Goal: Transaction & Acquisition: Purchase product/service

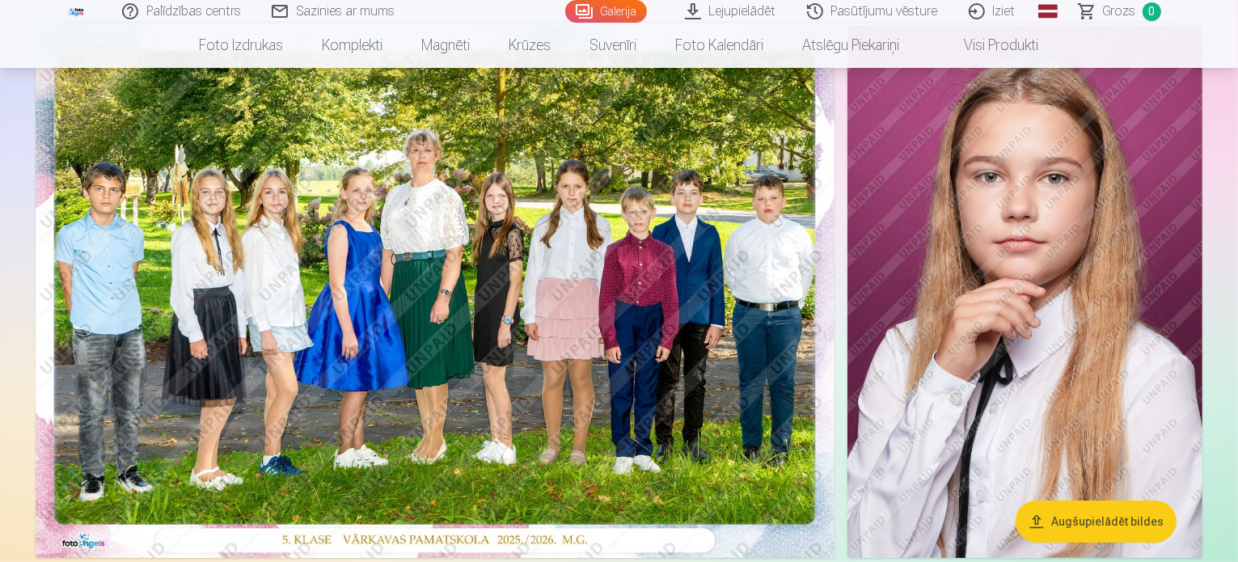
scroll to position [162, 0]
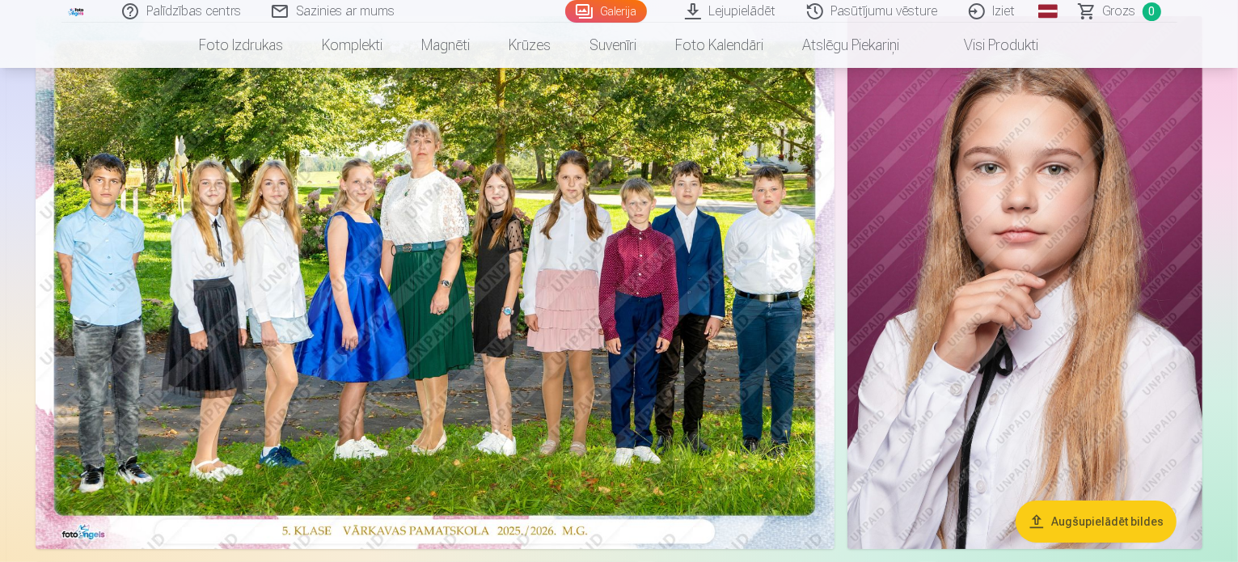
click at [559, 316] on img at bounding box center [435, 282] width 799 height 533
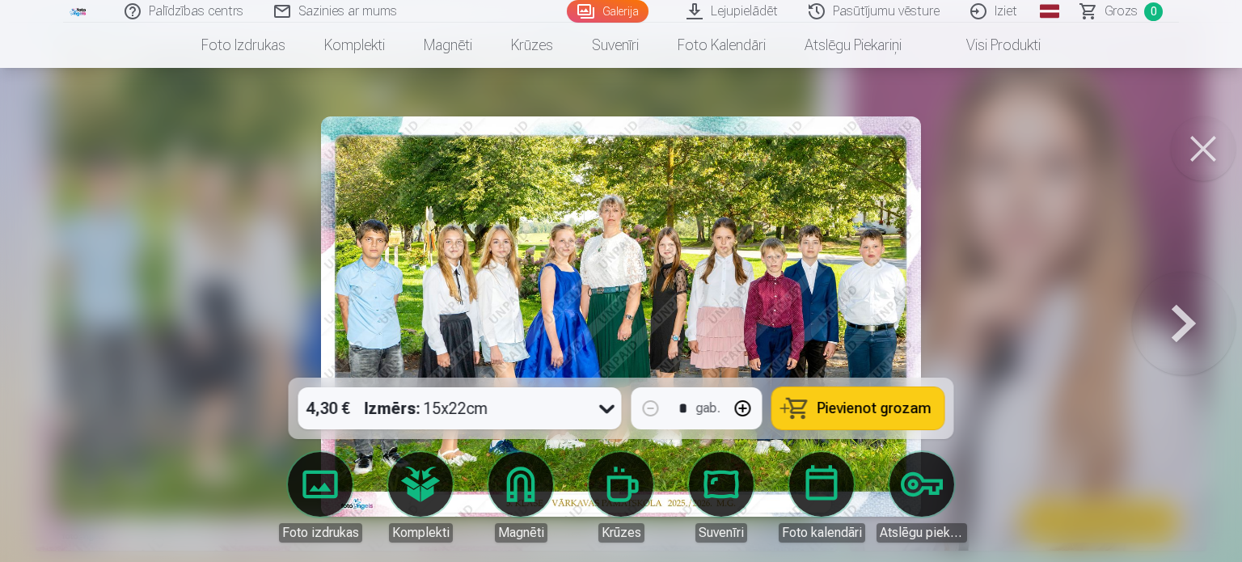
click at [521, 416] on div "4,30 € Izmērs : 15x22cm" at bounding box center [444, 408] width 293 height 42
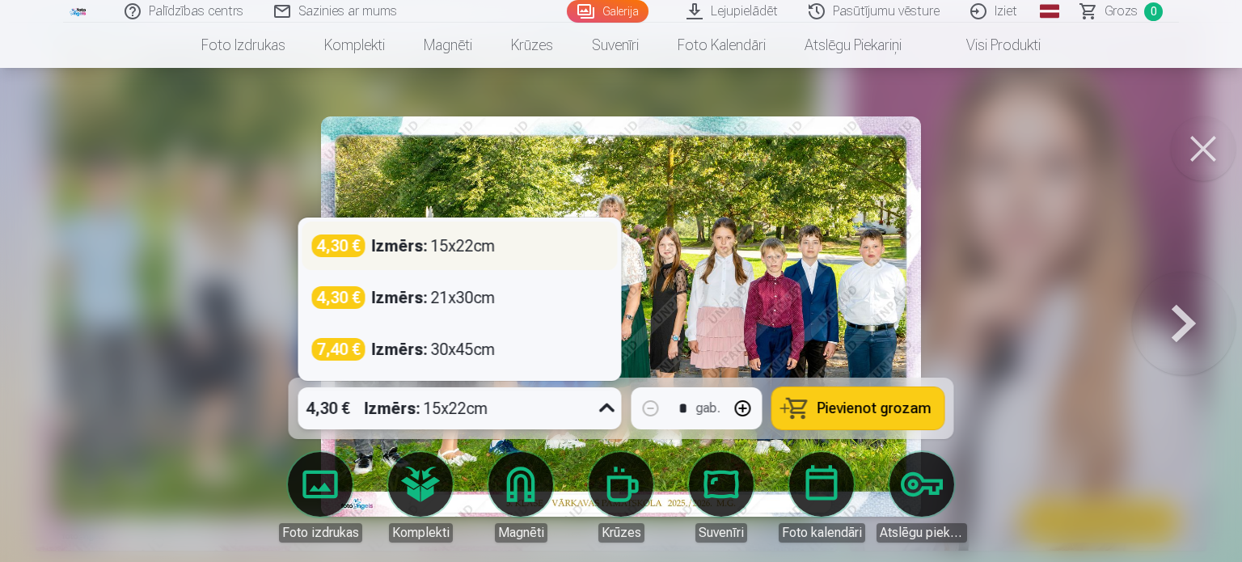
click at [478, 251] on div "Izmērs : 15x22cm" at bounding box center [434, 245] width 124 height 23
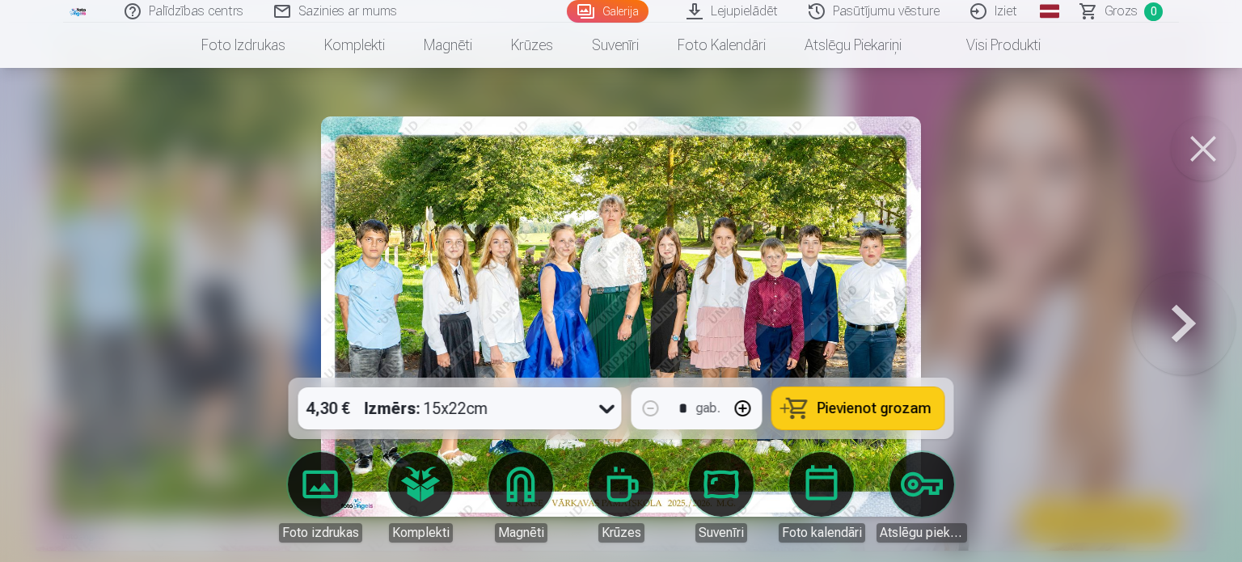
click at [883, 411] on span "Pievienot grozam" at bounding box center [874, 408] width 114 height 15
click at [1207, 146] on button at bounding box center [1203, 148] width 65 height 65
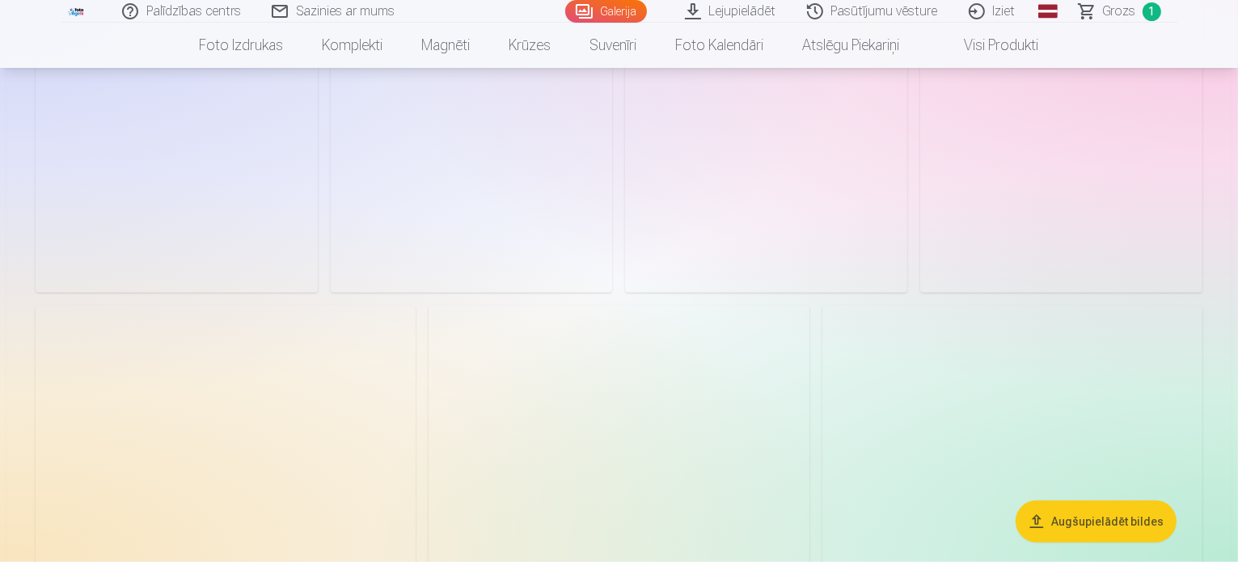
scroll to position [1698, 0]
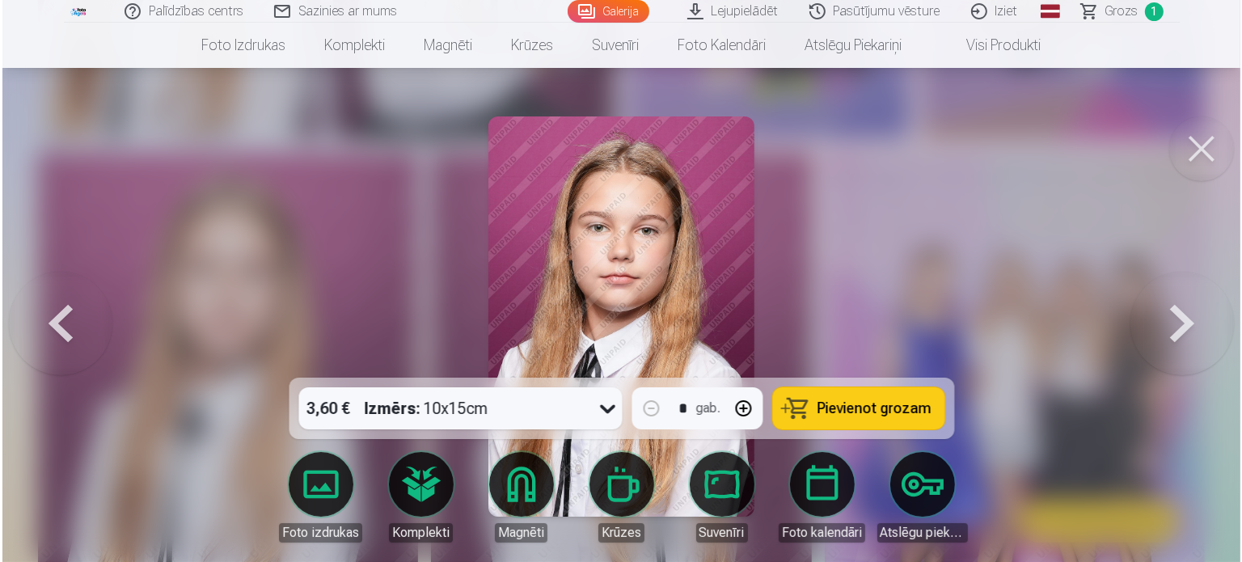
scroll to position [1865, 0]
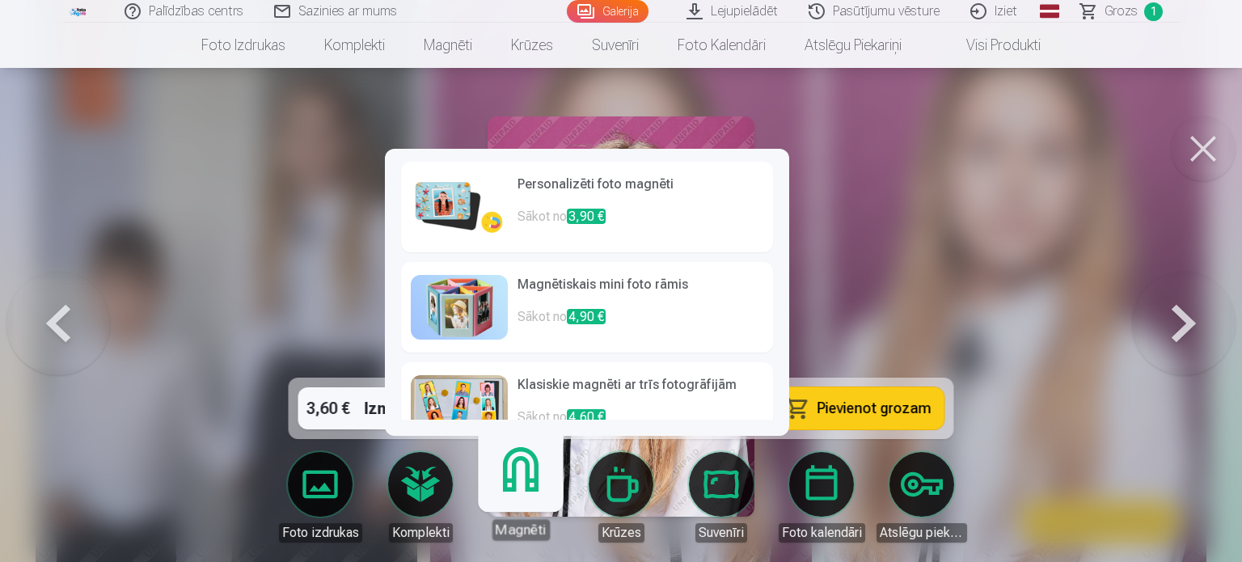
click at [517, 485] on link "Magnēti" at bounding box center [520, 490] width 99 height 99
click at [644, 191] on h6 "Personalizēti foto magnēti" at bounding box center [640, 191] width 246 height 32
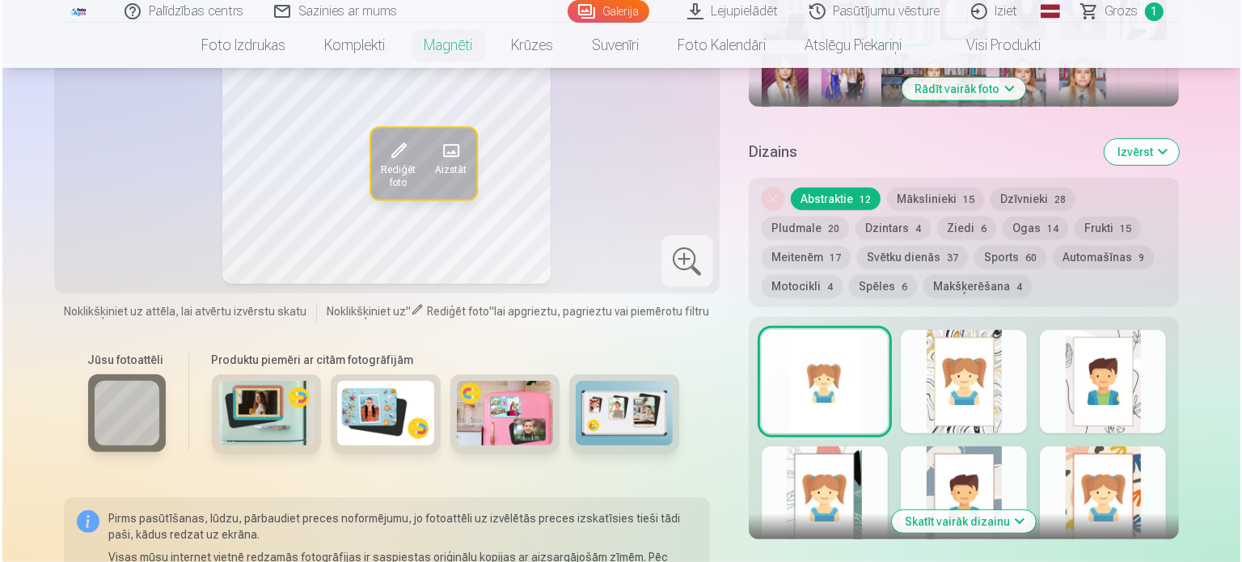
scroll to position [808, 0]
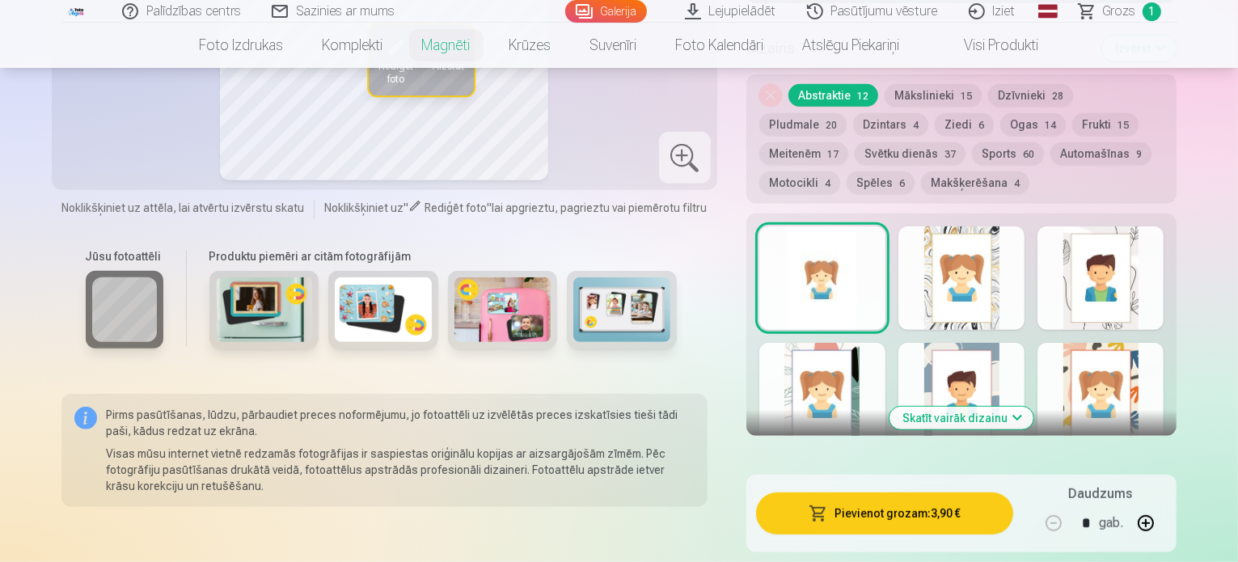
click at [950, 496] on button "Pievienot grozam : 3,90 €" at bounding box center [885, 513] width 258 height 42
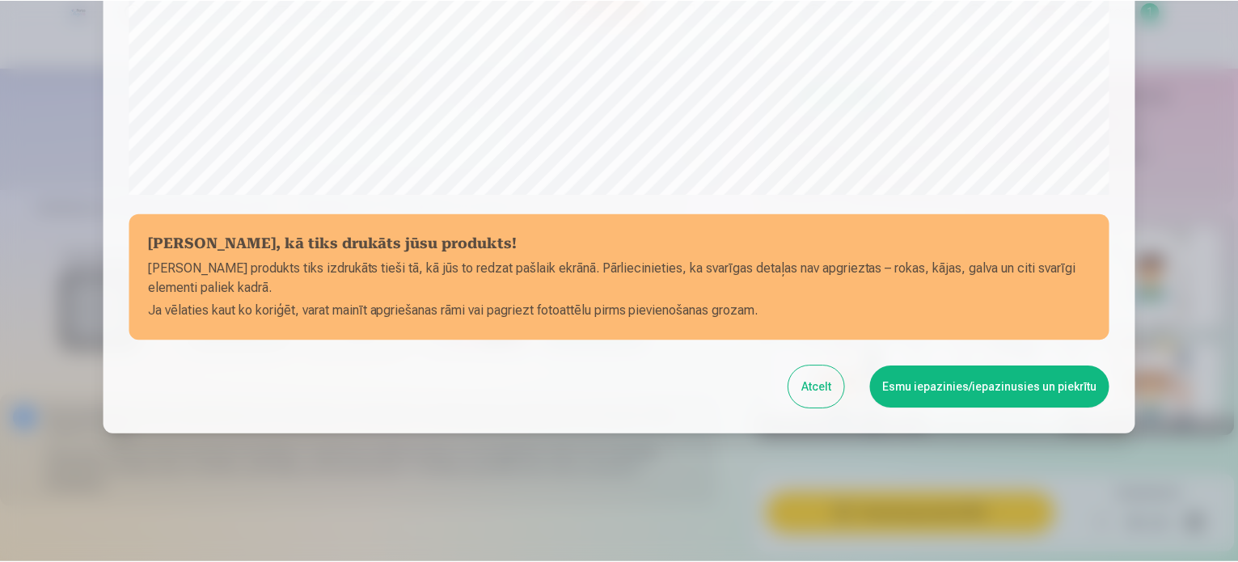
scroll to position [601, 0]
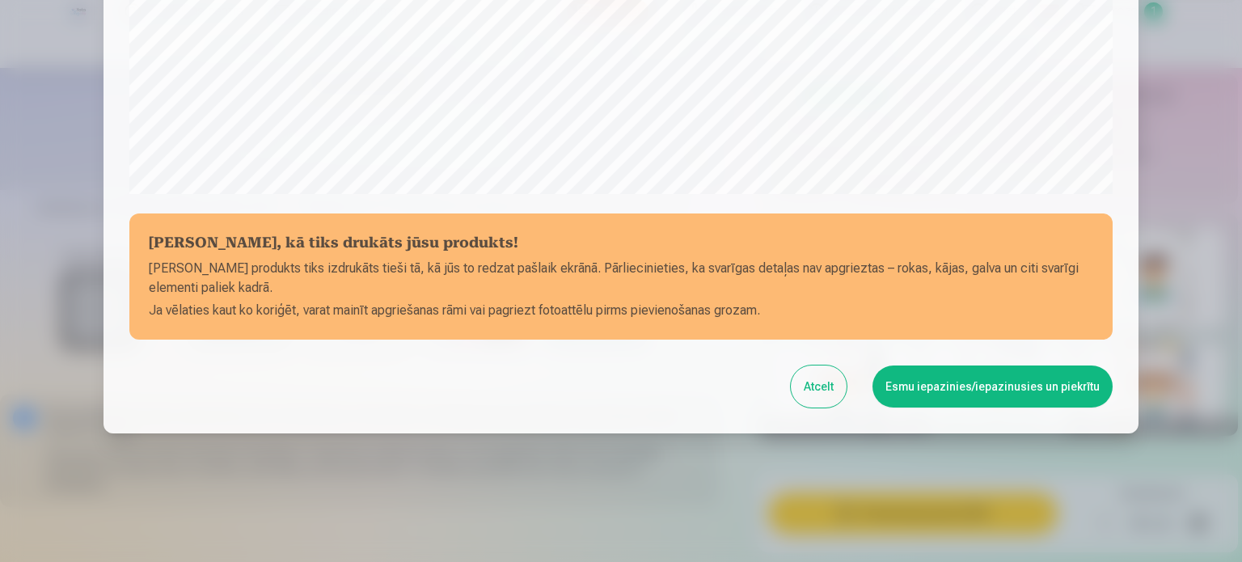
click at [935, 391] on button "Esmu iepazinies/iepazinusies un piekrītu" at bounding box center [992, 386] width 240 height 42
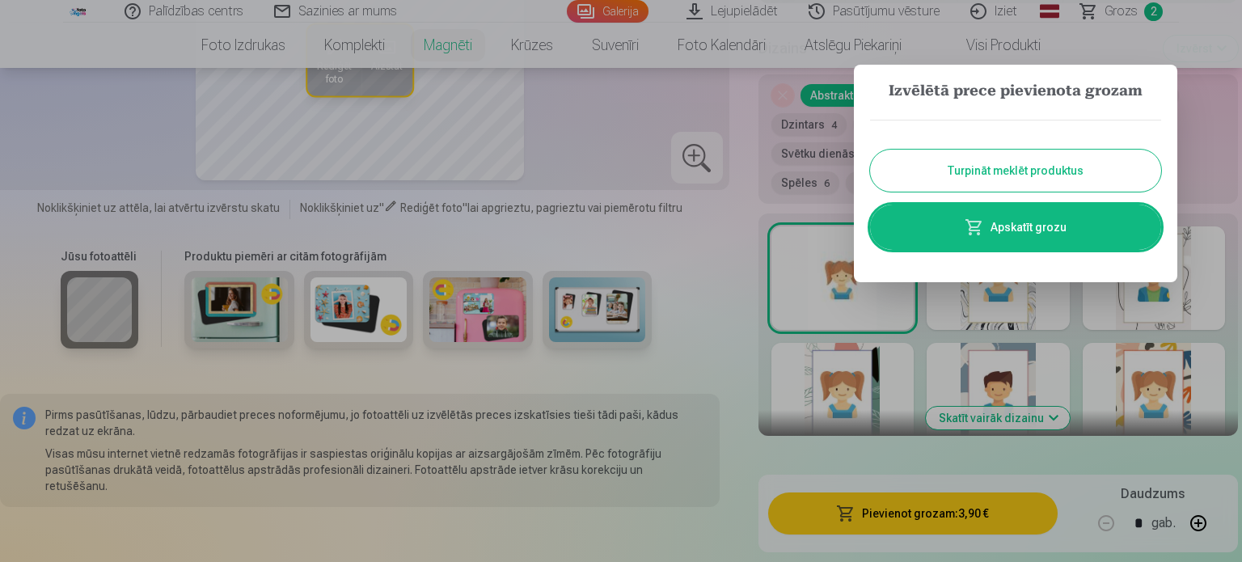
click at [1028, 172] on button "Turpināt meklēt produktus" at bounding box center [1015, 171] width 291 height 42
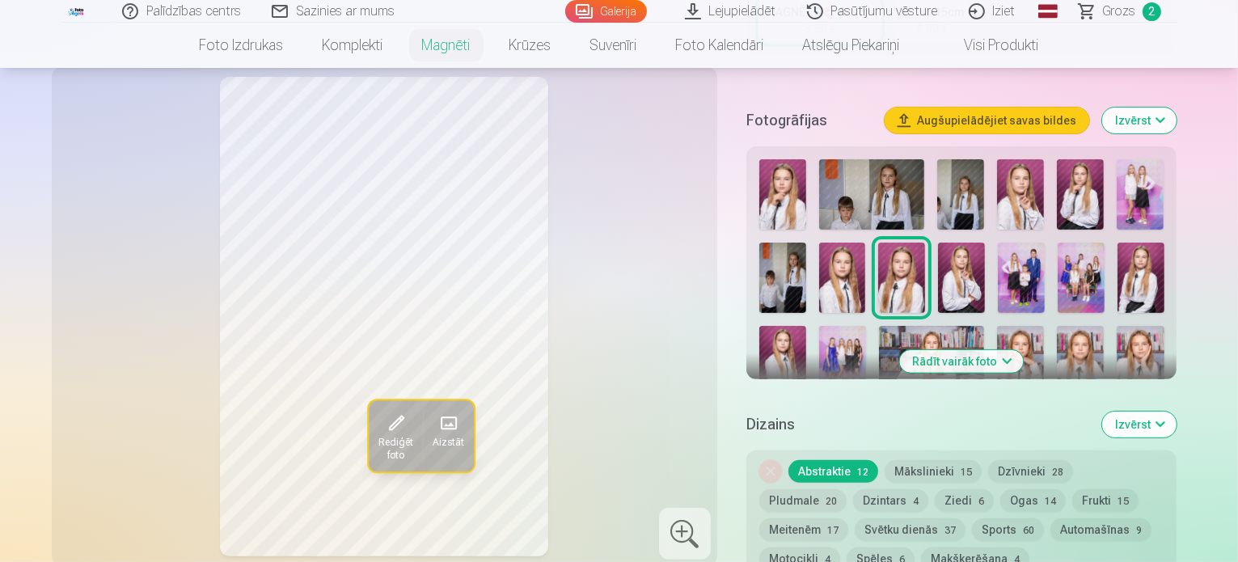
scroll to position [404, 0]
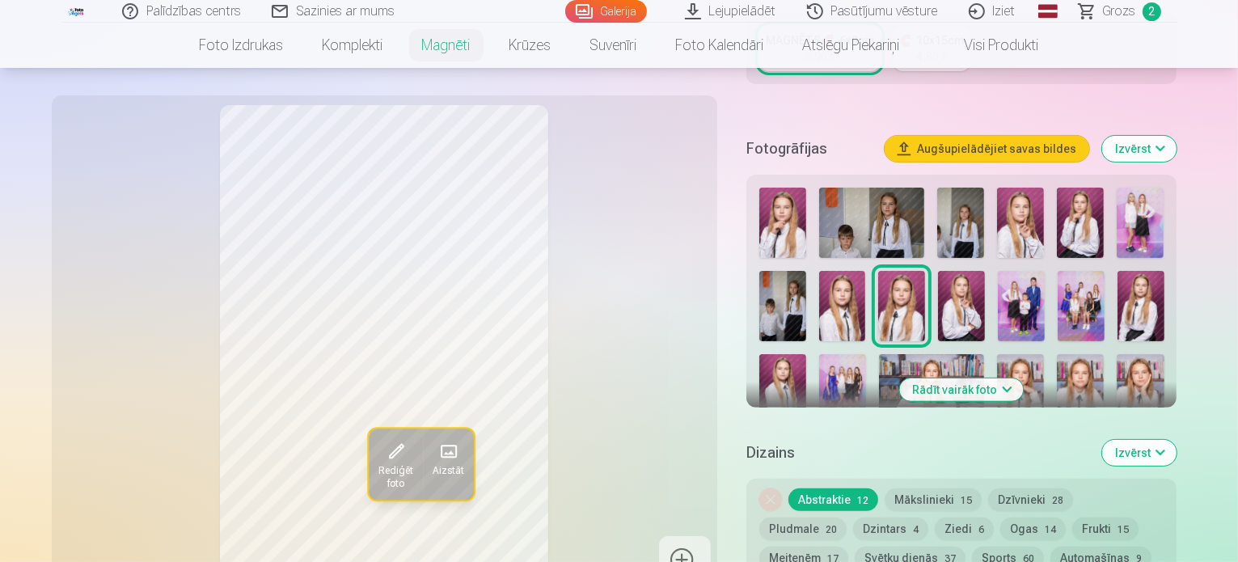
click at [1140, 202] on img at bounding box center [1139, 223] width 47 height 70
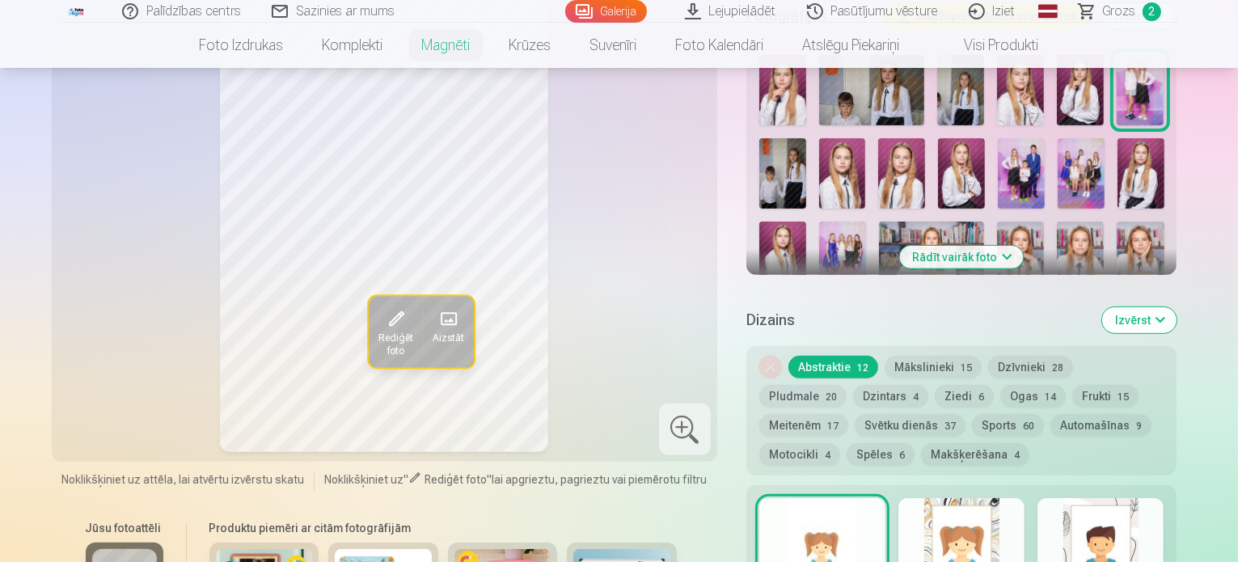
scroll to position [566, 0]
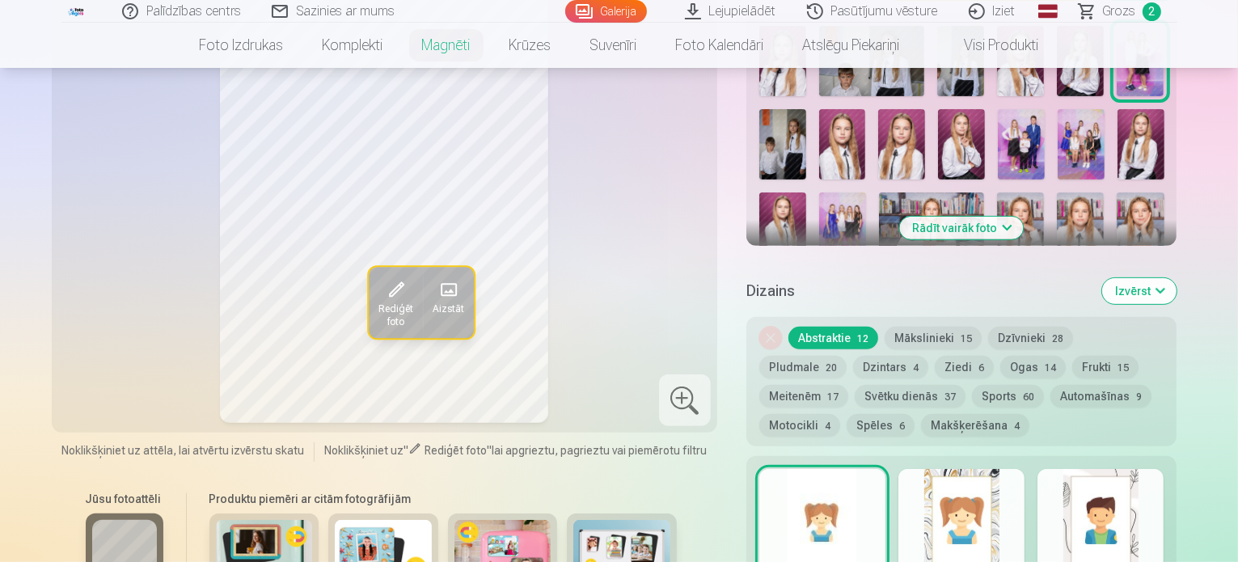
click at [1011, 217] on button "Rādīt vairāk foto" at bounding box center [962, 228] width 124 height 23
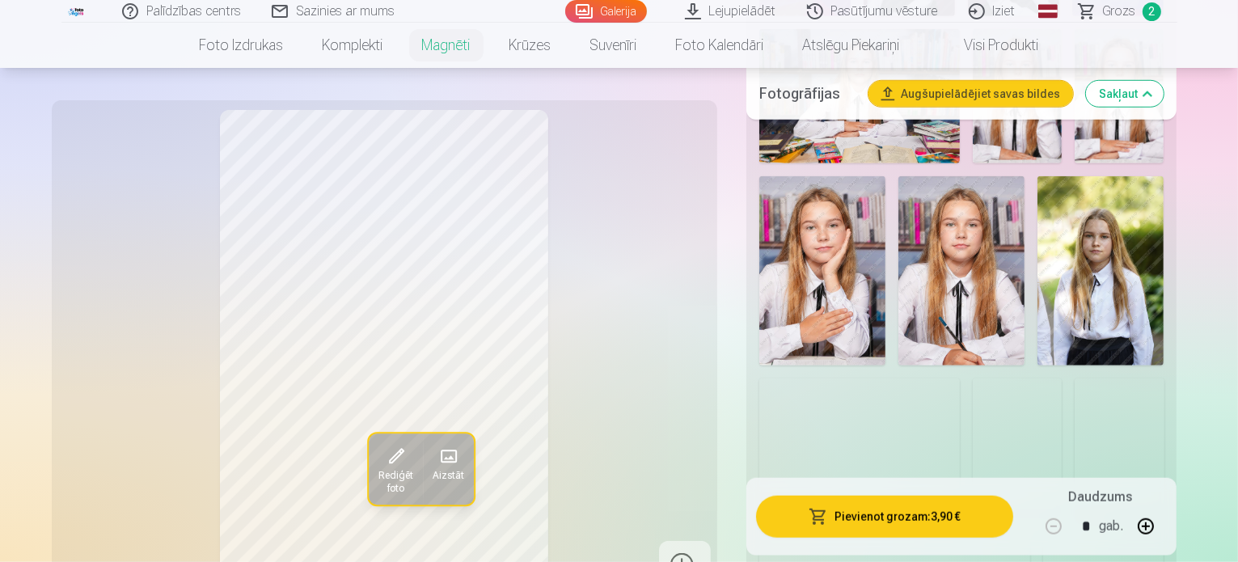
scroll to position [1132, 0]
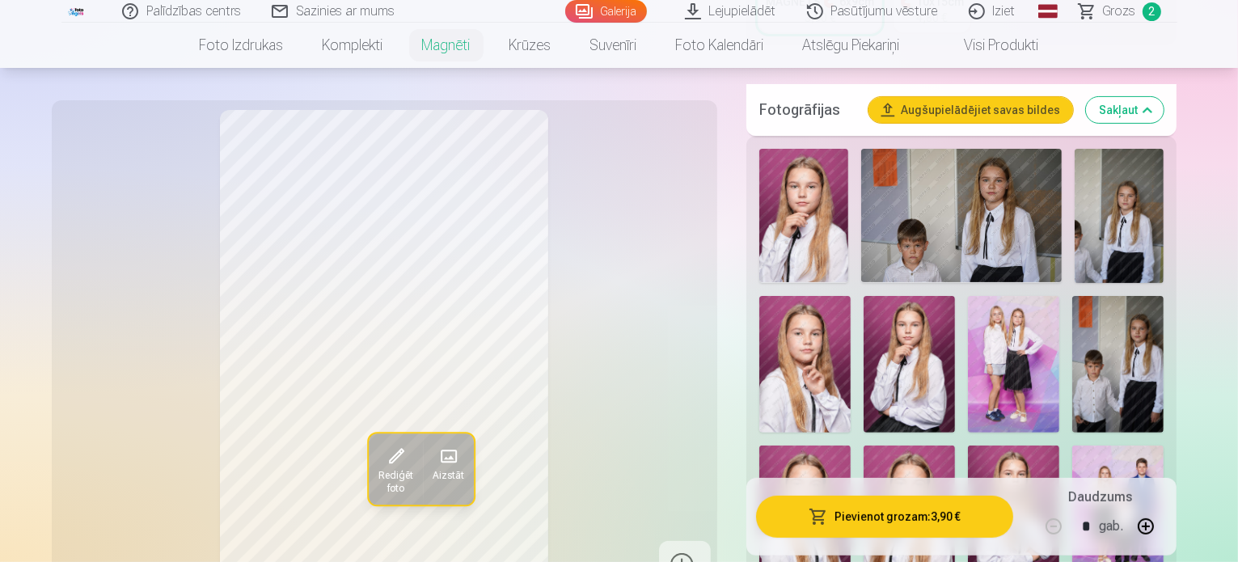
scroll to position [404, 0]
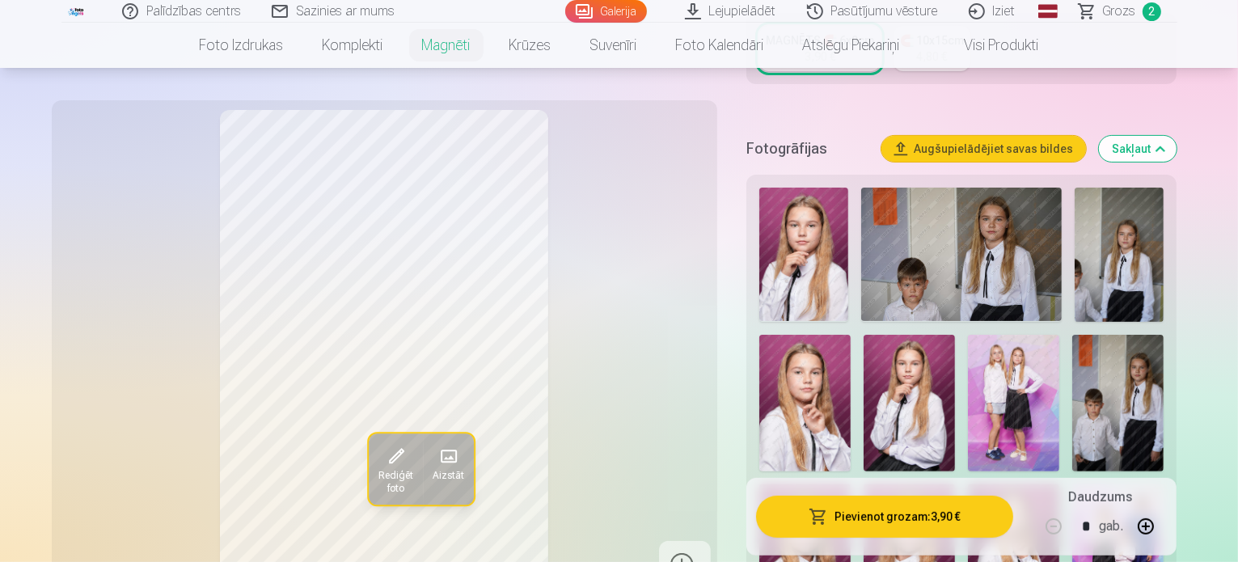
click at [968, 348] on img at bounding box center [1013, 403] width 91 height 137
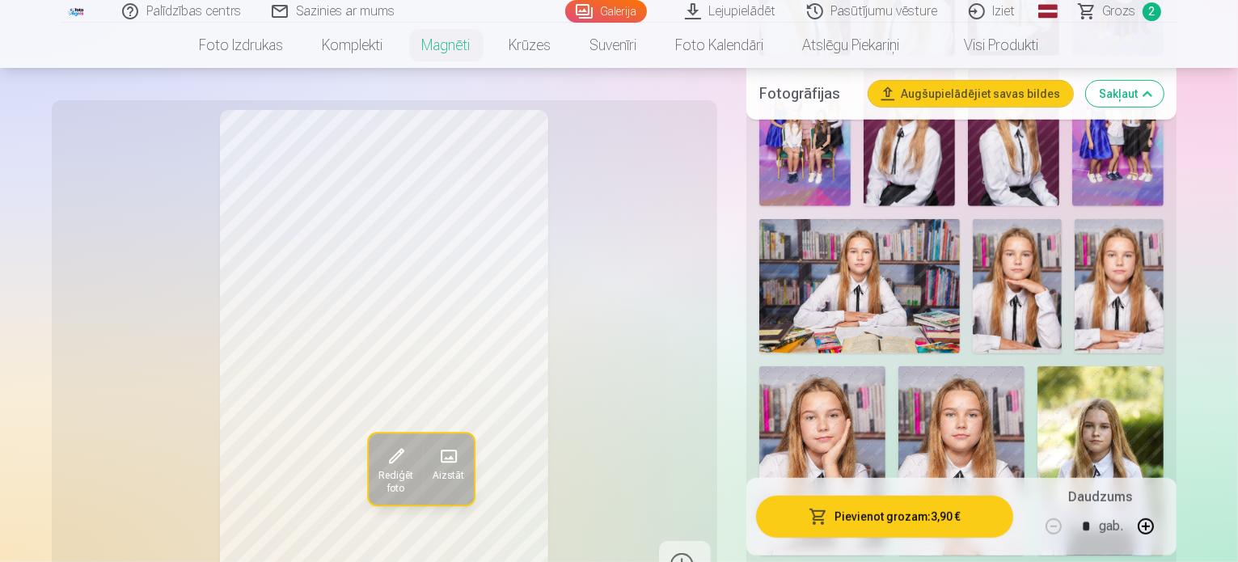
scroll to position [1051, 0]
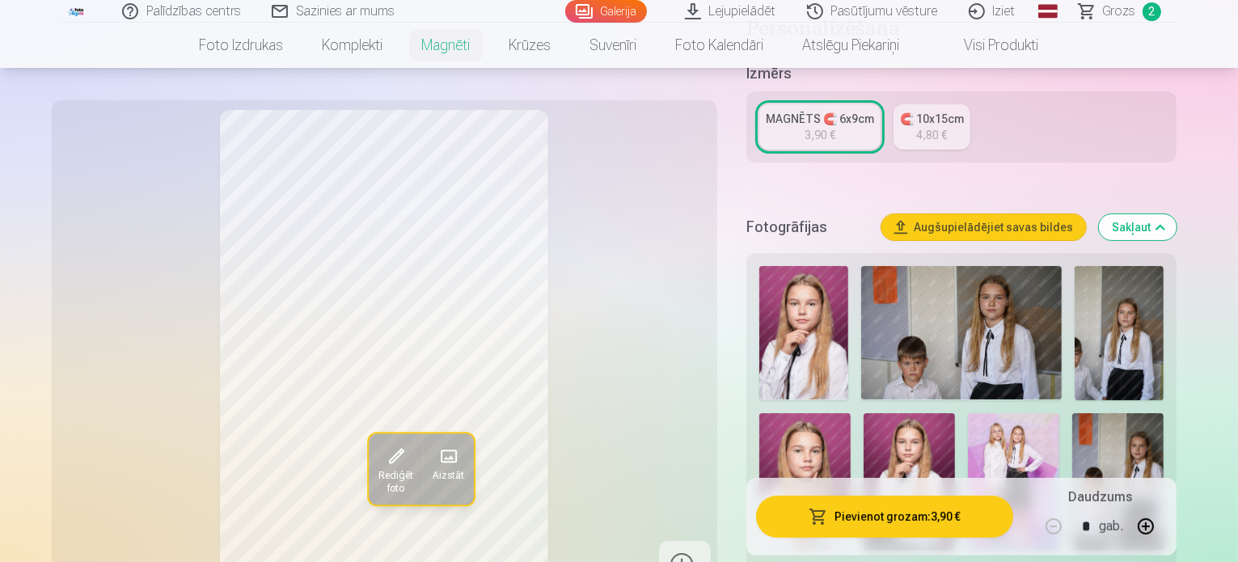
scroll to position [323, 0]
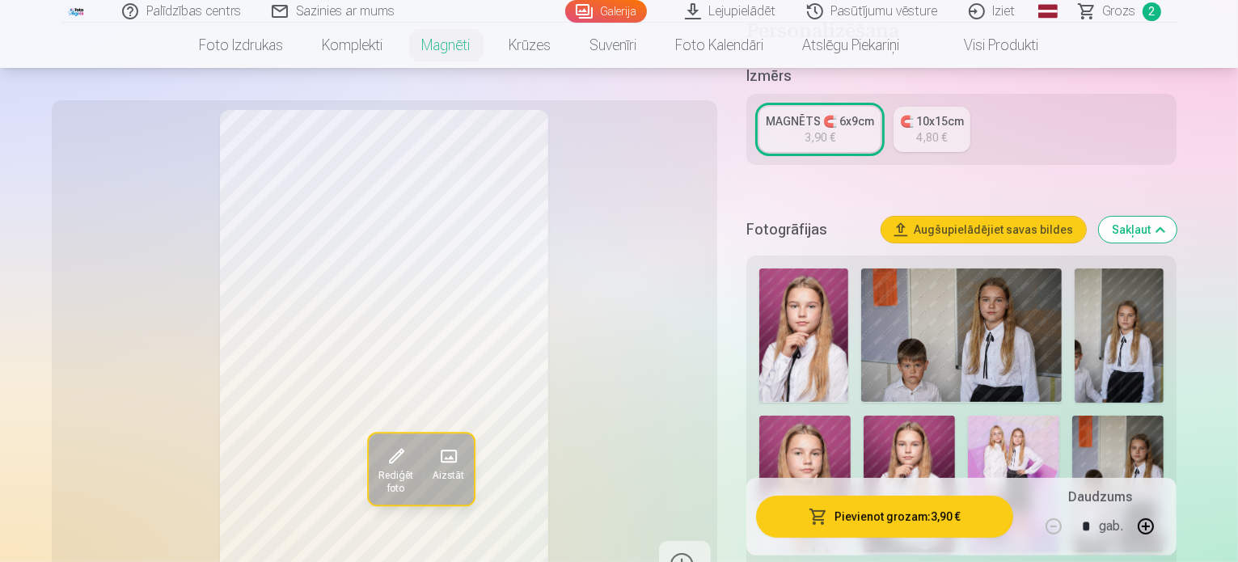
click at [968, 416] on img at bounding box center [1013, 484] width 91 height 137
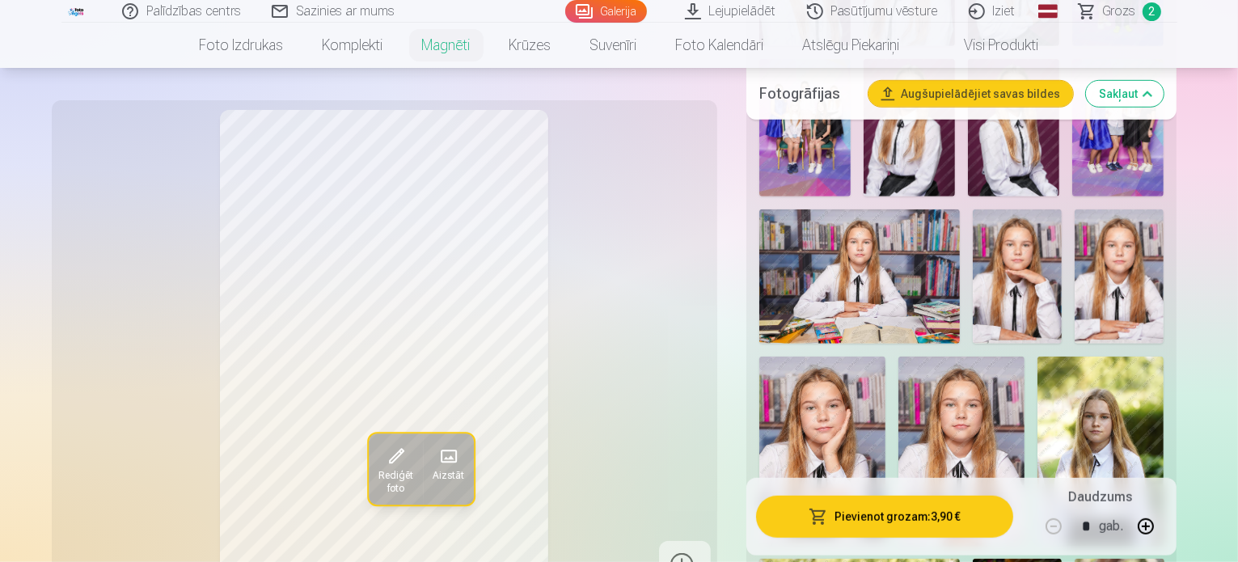
scroll to position [1051, 0]
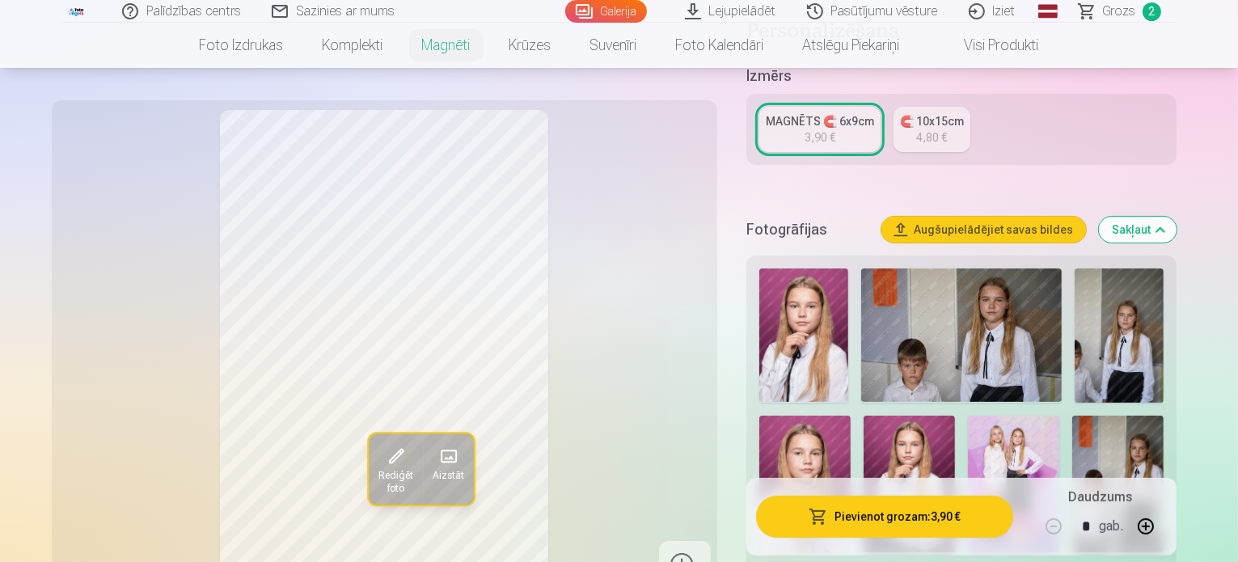
scroll to position [0, 0]
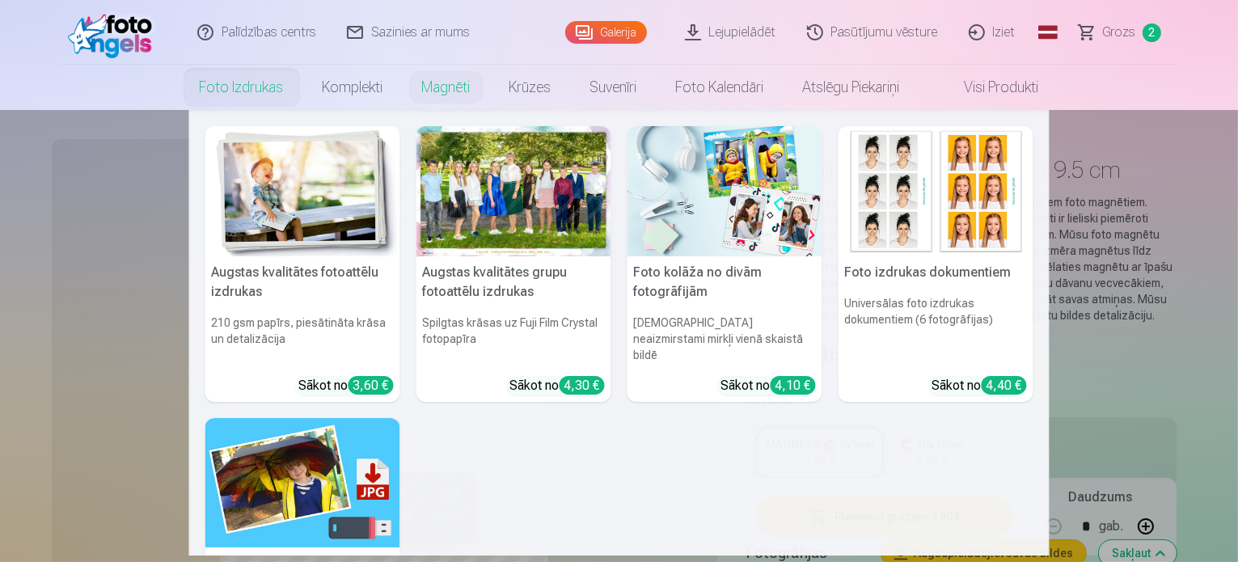
click at [255, 90] on link "Foto izdrukas" at bounding box center [241, 87] width 123 height 45
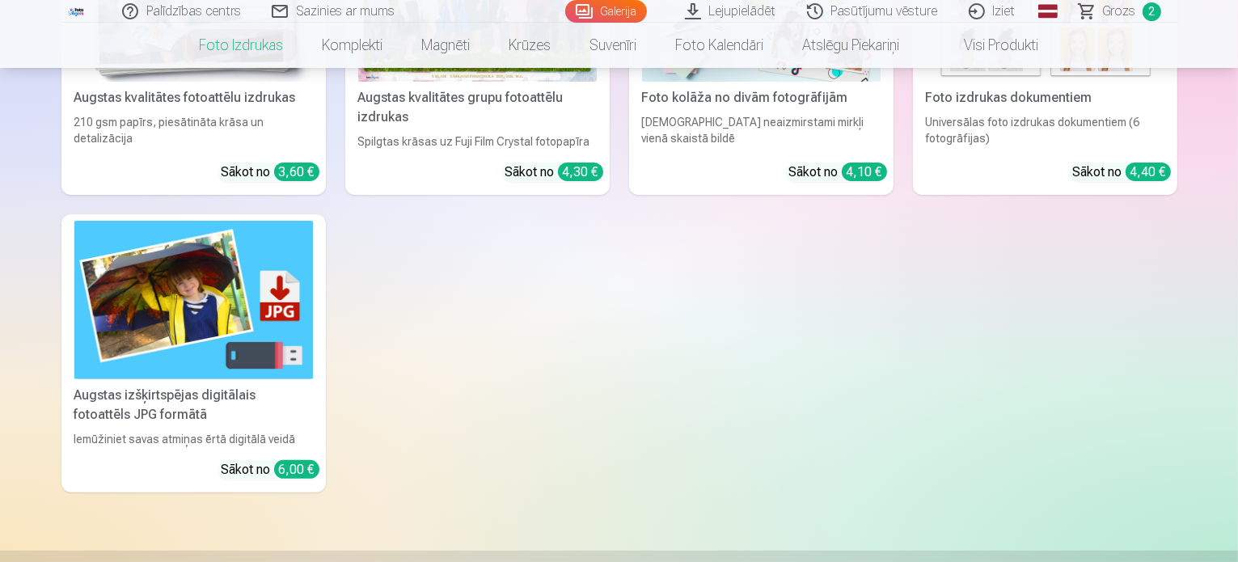
scroll to position [81, 0]
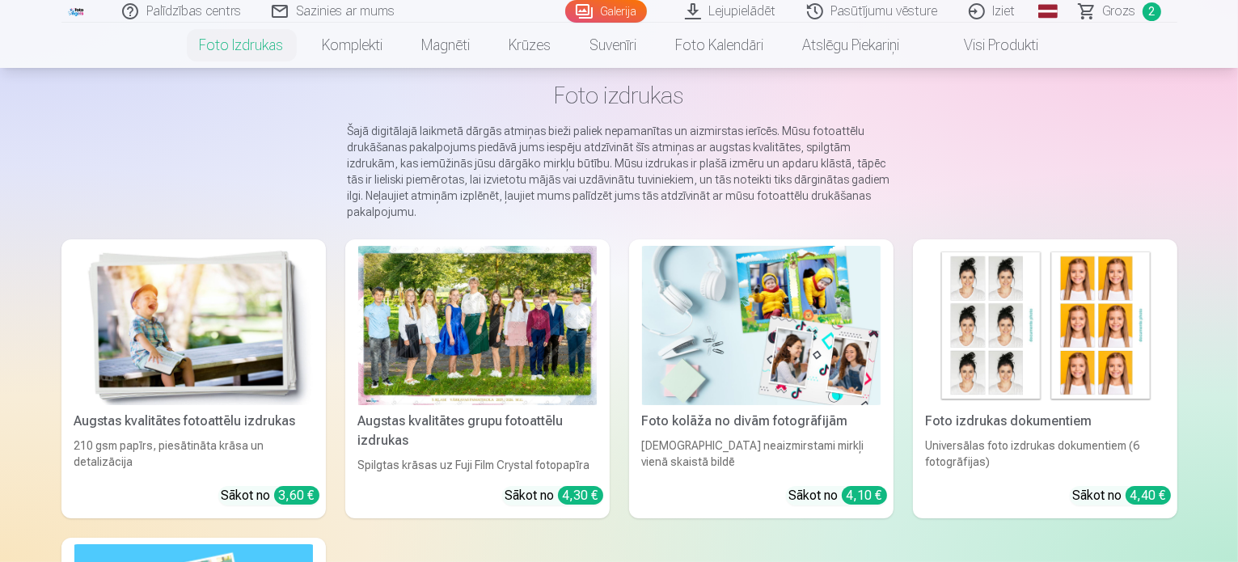
click at [207, 355] on img at bounding box center [193, 325] width 238 height 159
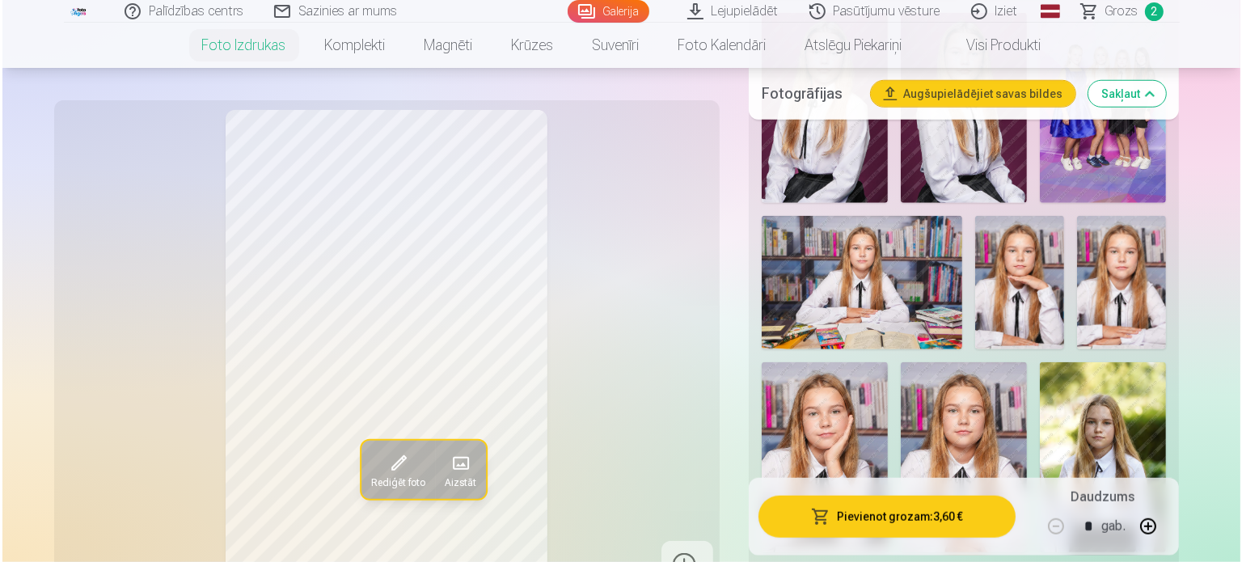
scroll to position [1374, 0]
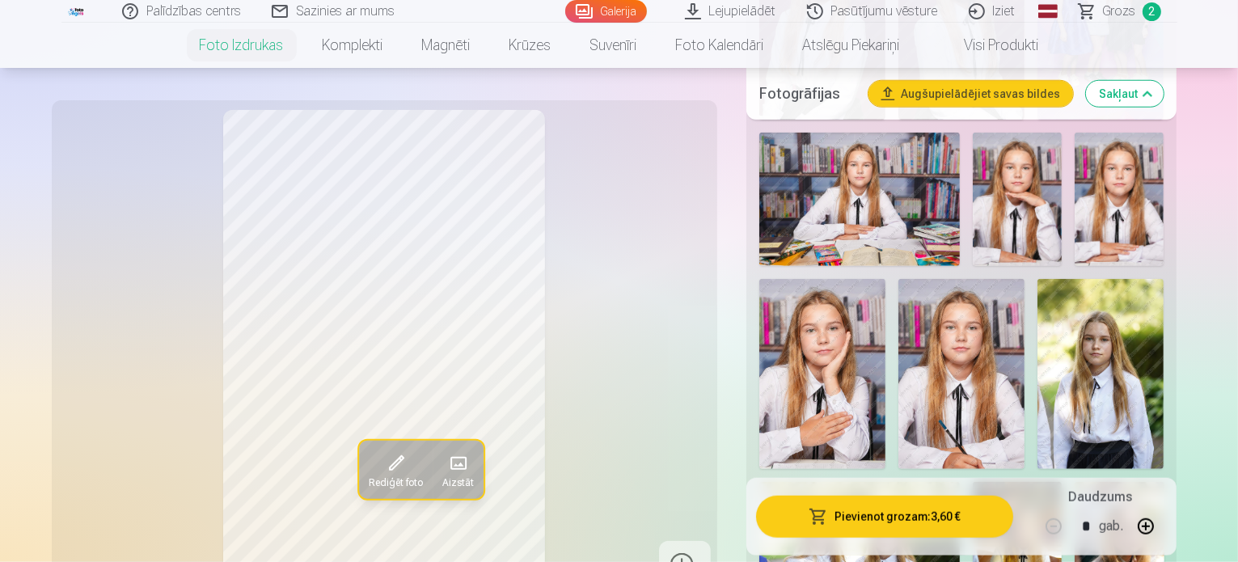
click at [947, 517] on button "Pievienot grozam : 3,60 €" at bounding box center [885, 517] width 258 height 42
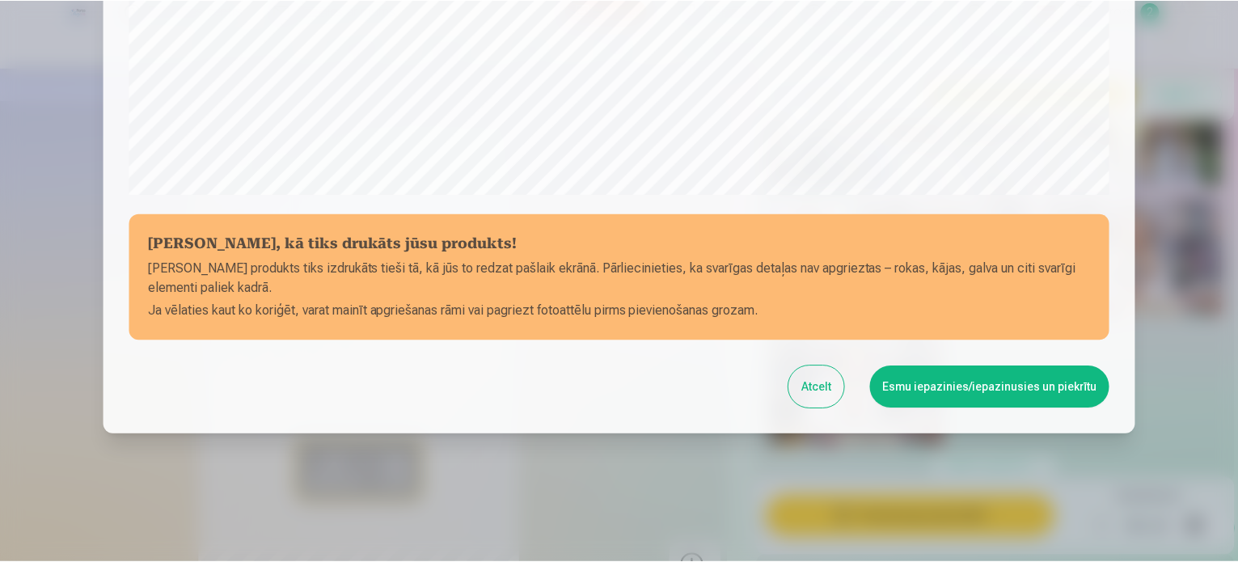
scroll to position [601, 0]
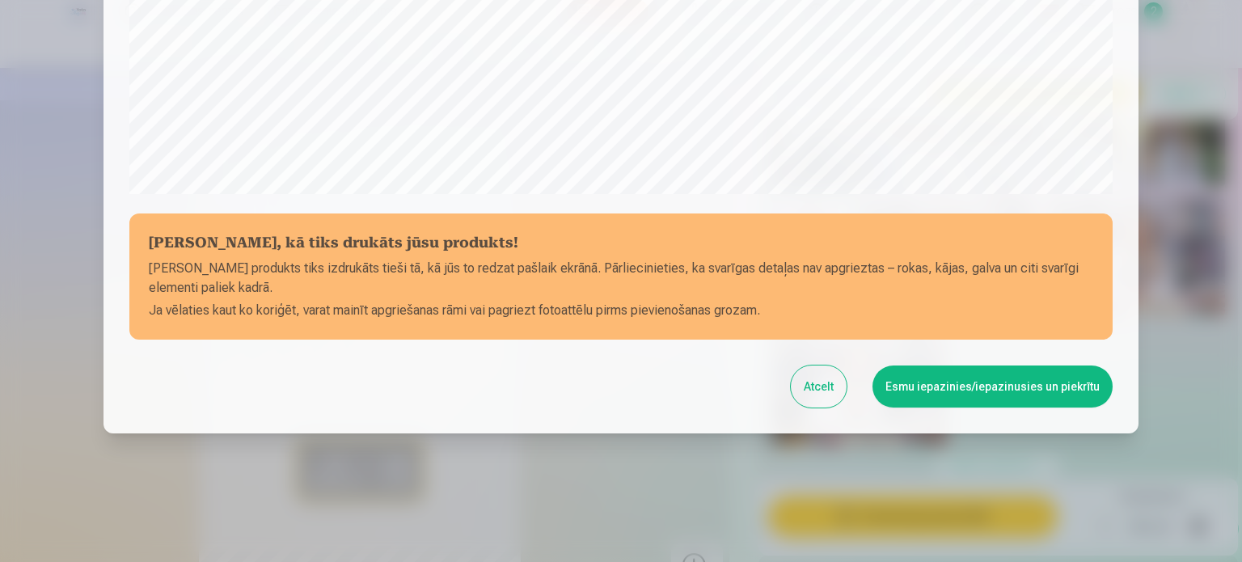
click at [1028, 399] on button "Esmu iepazinies/iepazinusies un piekrītu" at bounding box center [992, 386] width 240 height 42
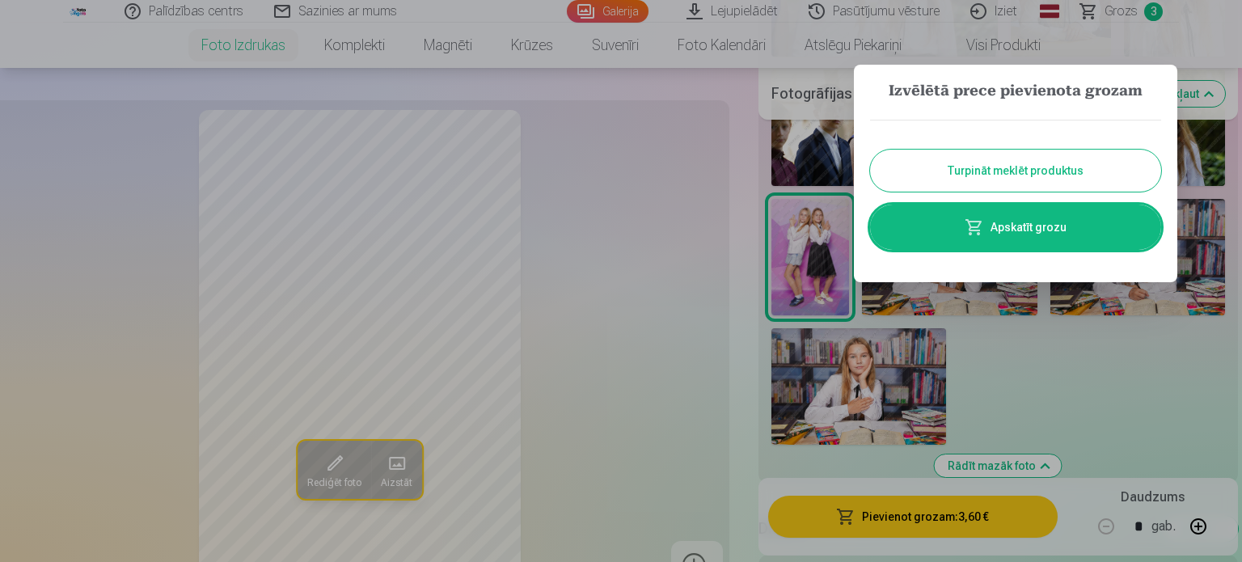
click at [1012, 163] on button "Turpināt meklēt produktus" at bounding box center [1015, 171] width 291 height 42
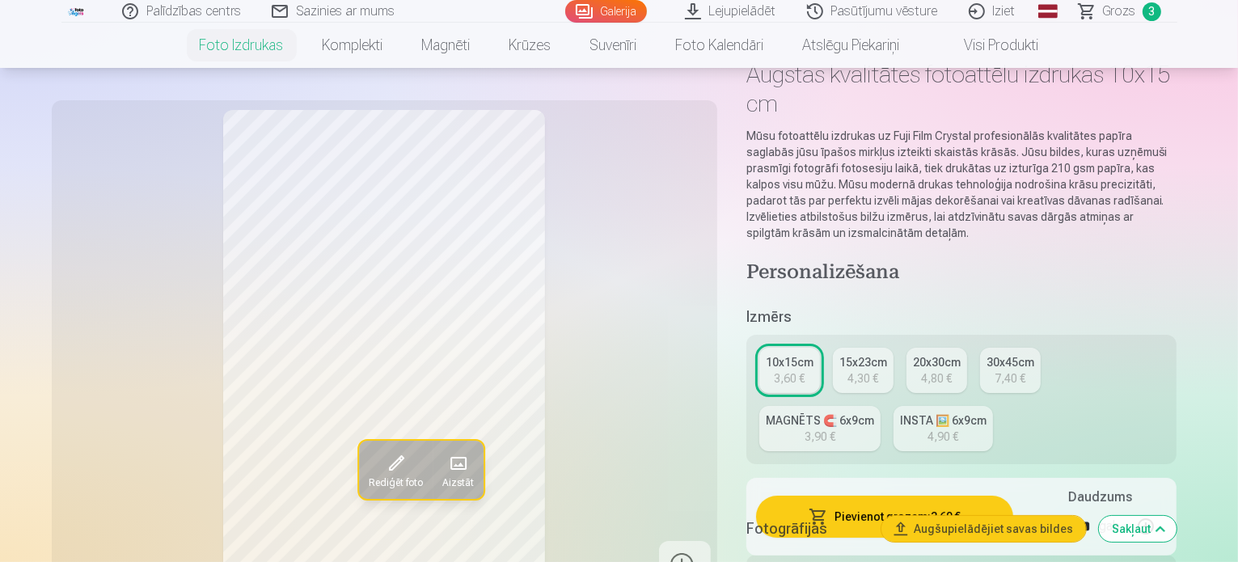
scroll to position [81, 0]
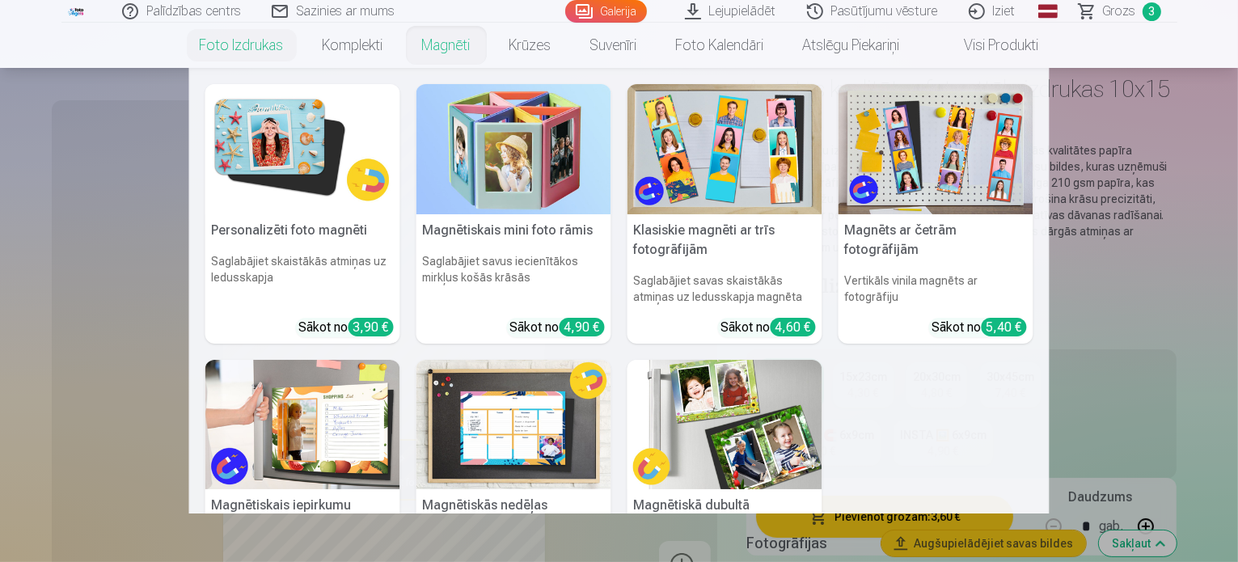
click at [737, 172] on img at bounding box center [724, 149] width 195 height 130
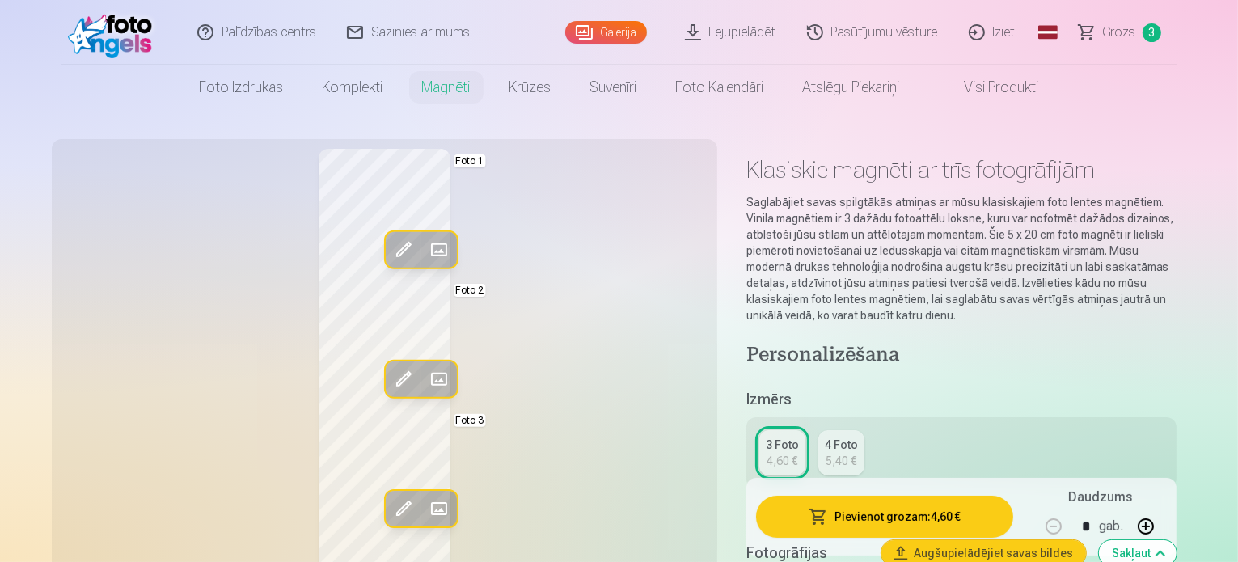
click at [425, 247] on span at bounding box center [438, 250] width 26 height 26
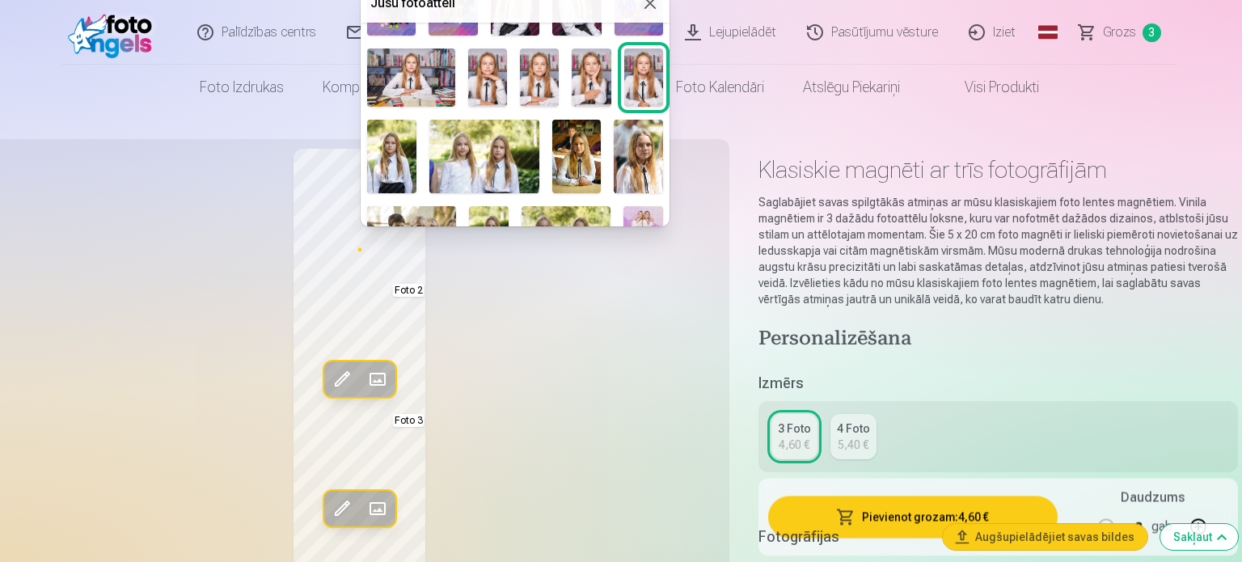
scroll to position [243, 0]
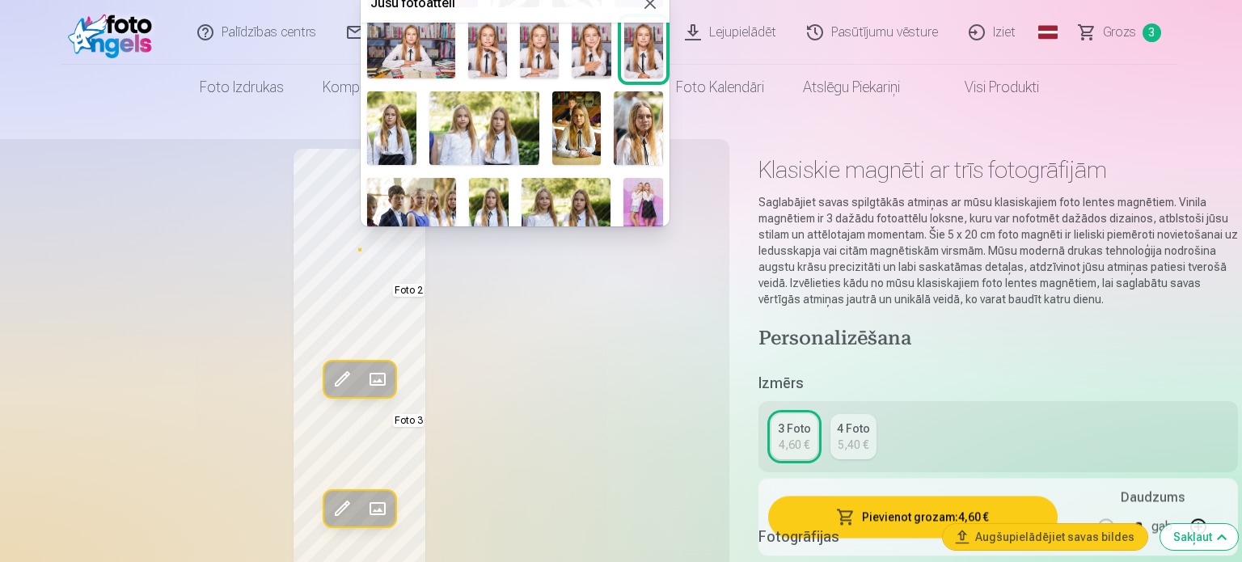
click at [635, 133] on img at bounding box center [638, 128] width 49 height 74
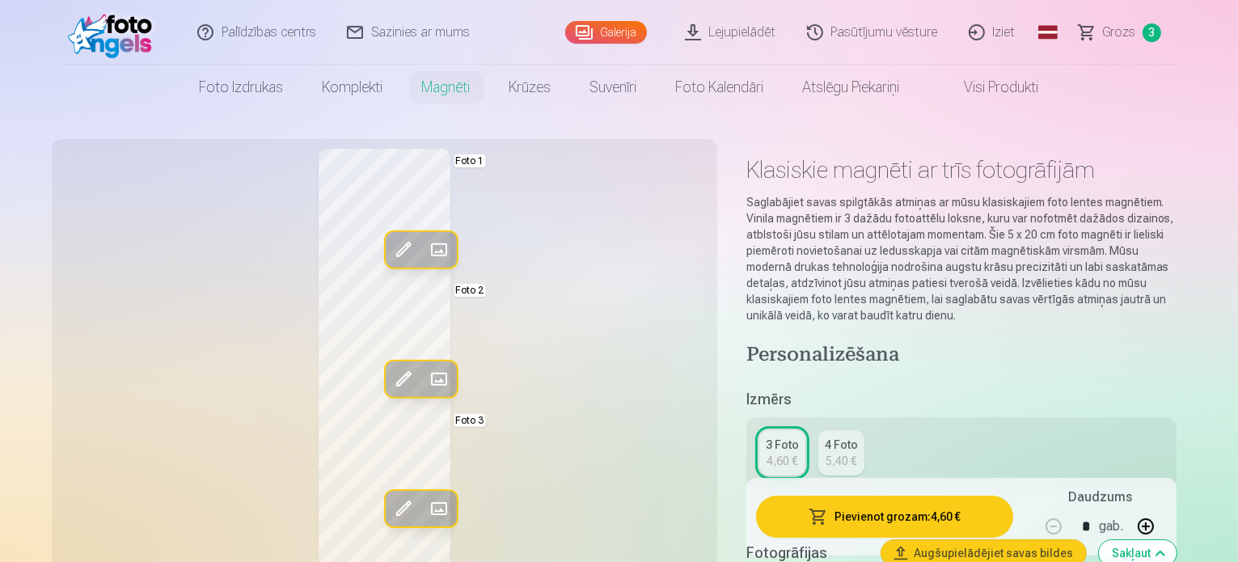
click at [425, 378] on span at bounding box center [438, 379] width 26 height 26
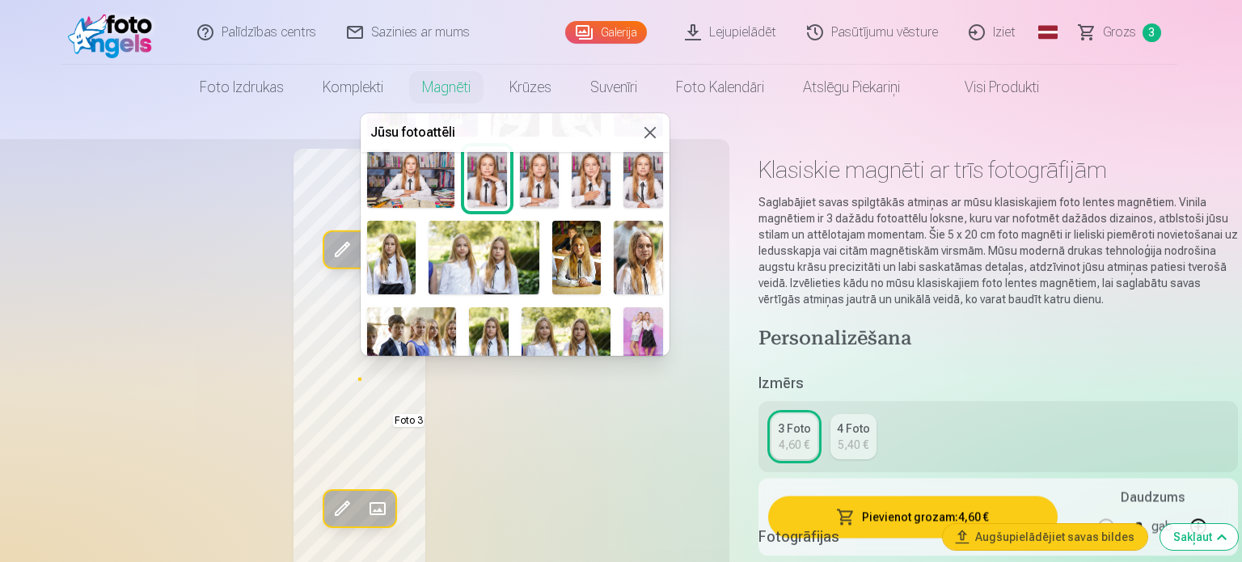
scroll to position [319, 0]
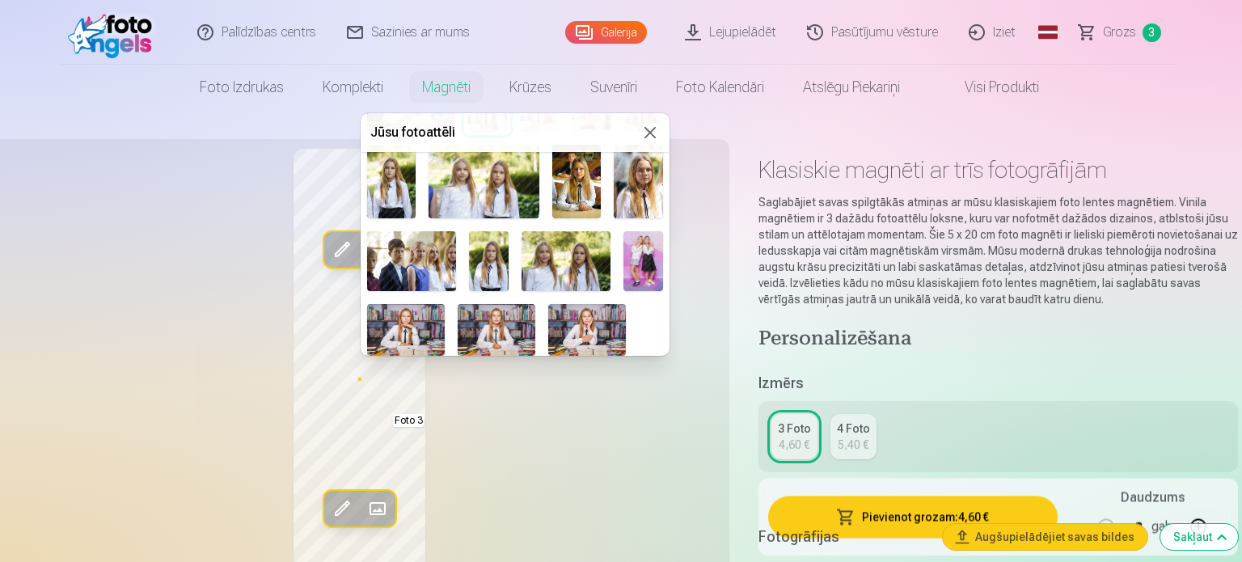
click at [584, 264] on img at bounding box center [565, 260] width 89 height 59
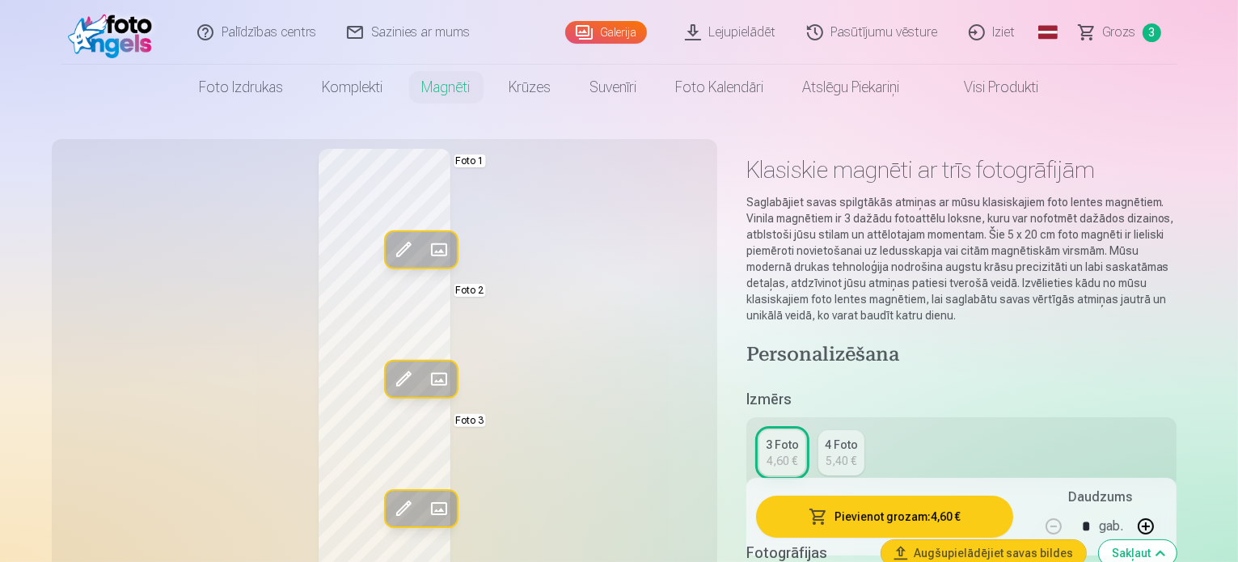
click at [425, 506] on span at bounding box center [438, 509] width 26 height 26
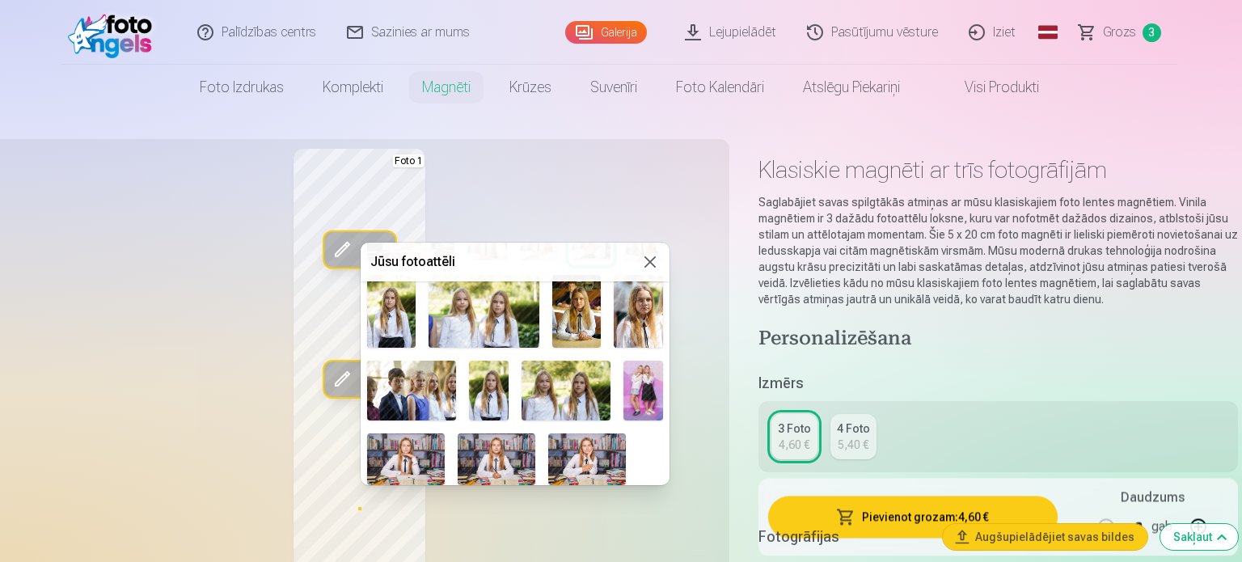
click at [640, 402] on img at bounding box center [643, 390] width 40 height 59
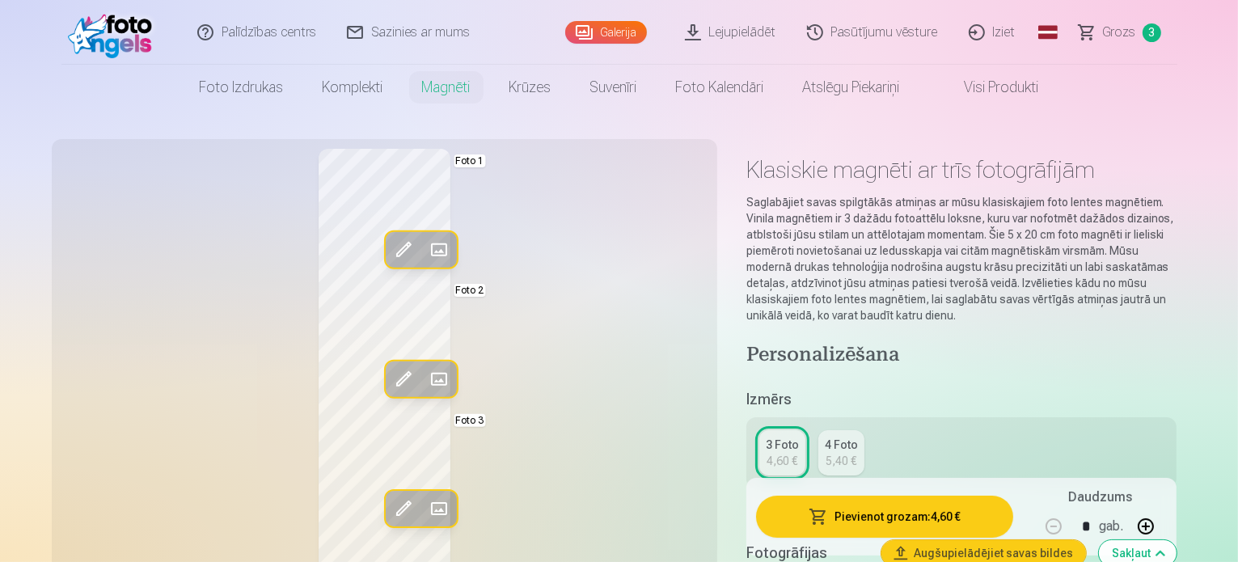
click at [425, 507] on span at bounding box center [438, 509] width 26 height 26
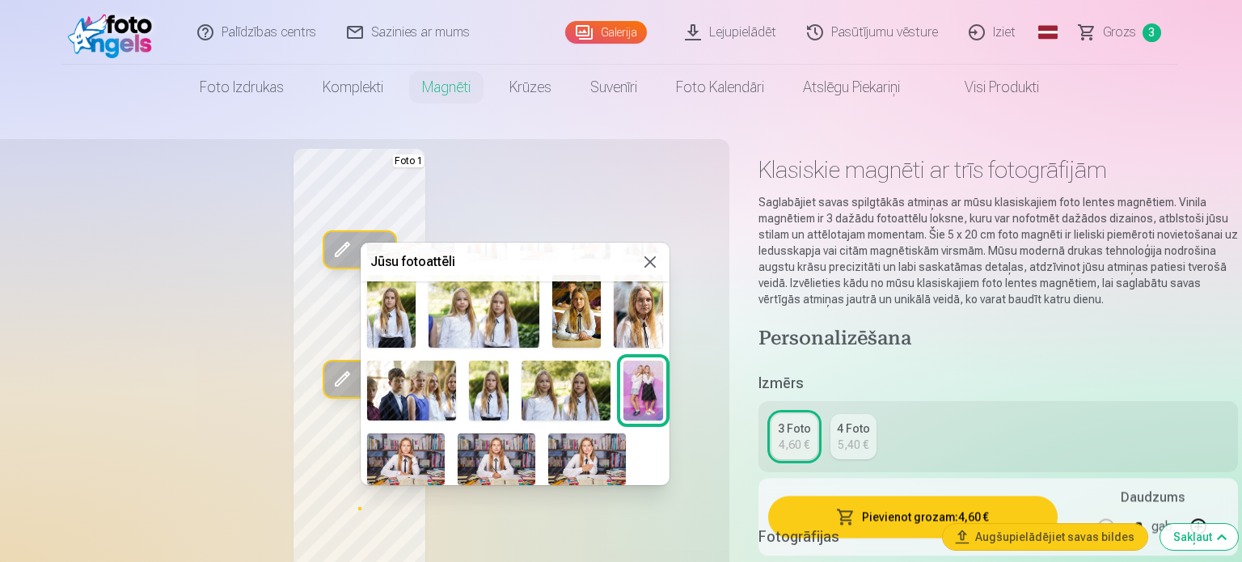
click at [477, 394] on img at bounding box center [489, 390] width 40 height 59
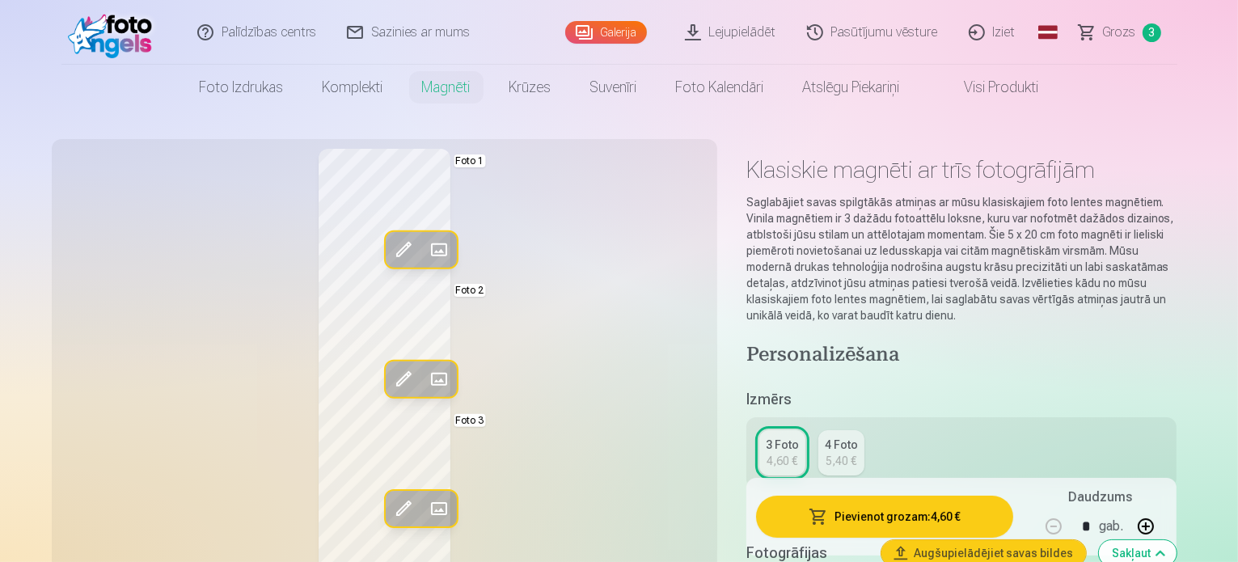
click at [425, 246] on span at bounding box center [438, 250] width 26 height 26
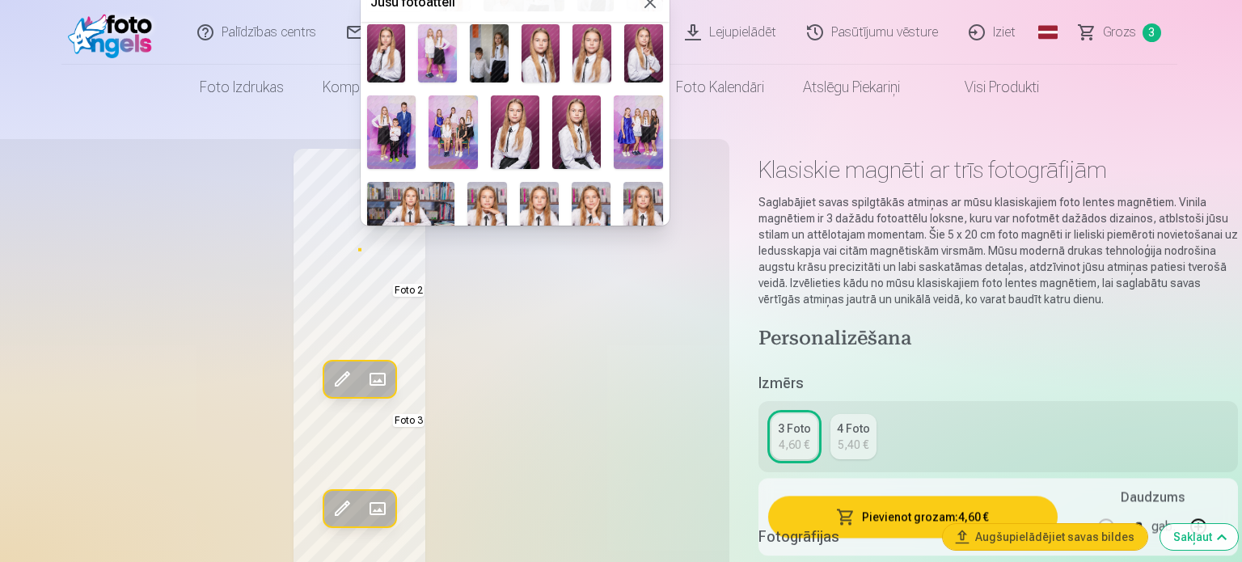
scroll to position [162, 0]
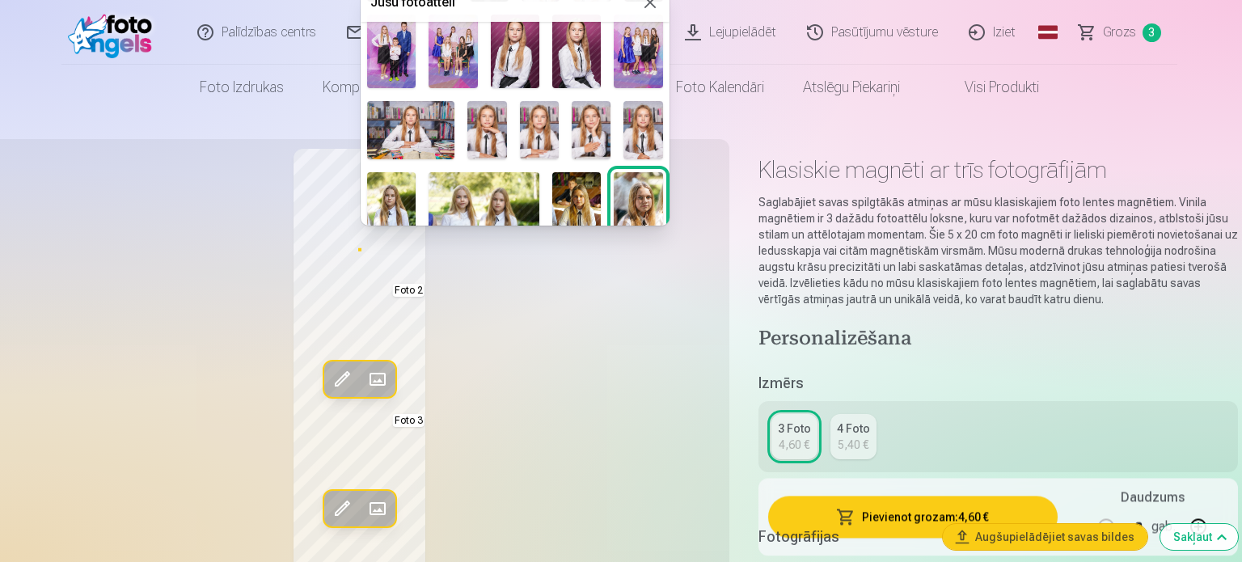
click at [631, 136] on img at bounding box center [642, 130] width 39 height 59
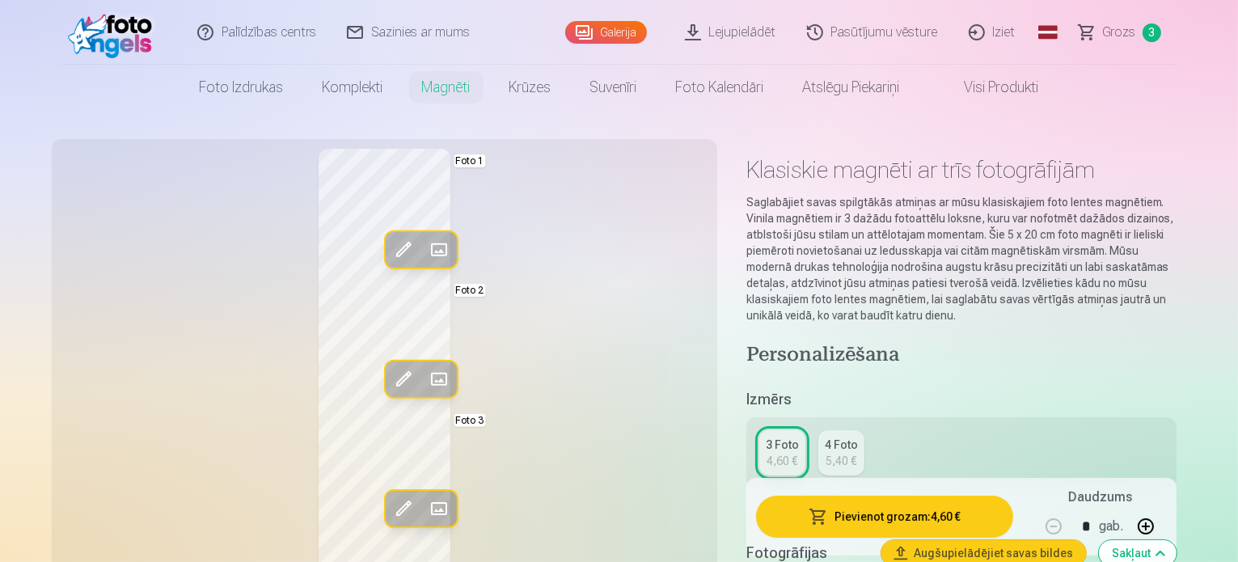
click at [425, 509] on span at bounding box center [438, 509] width 26 height 26
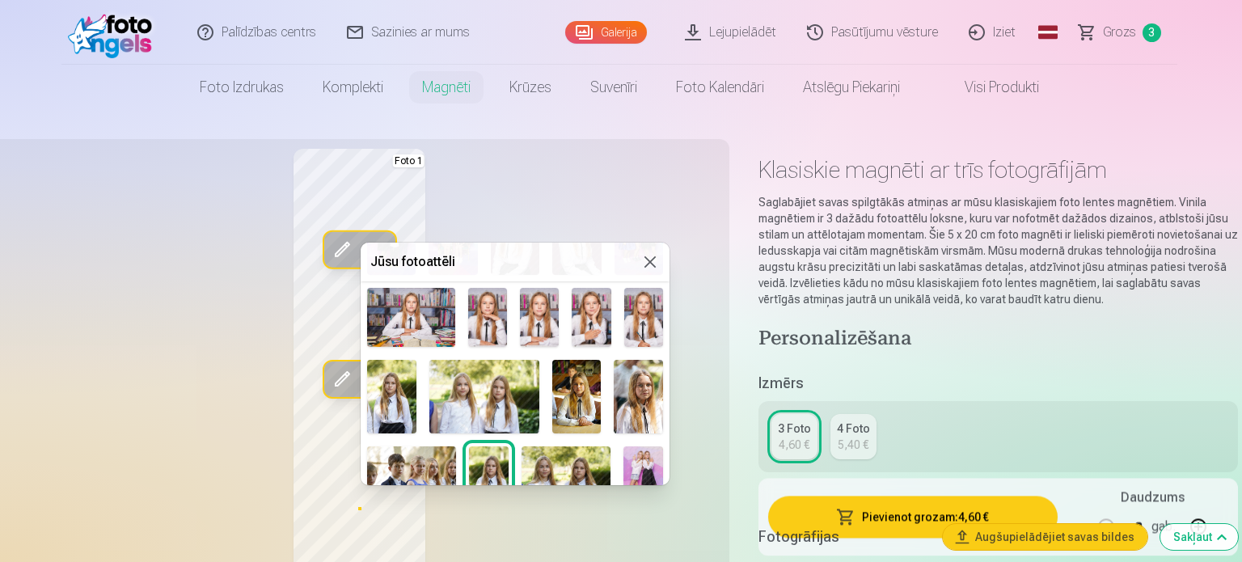
scroll to position [243, 0]
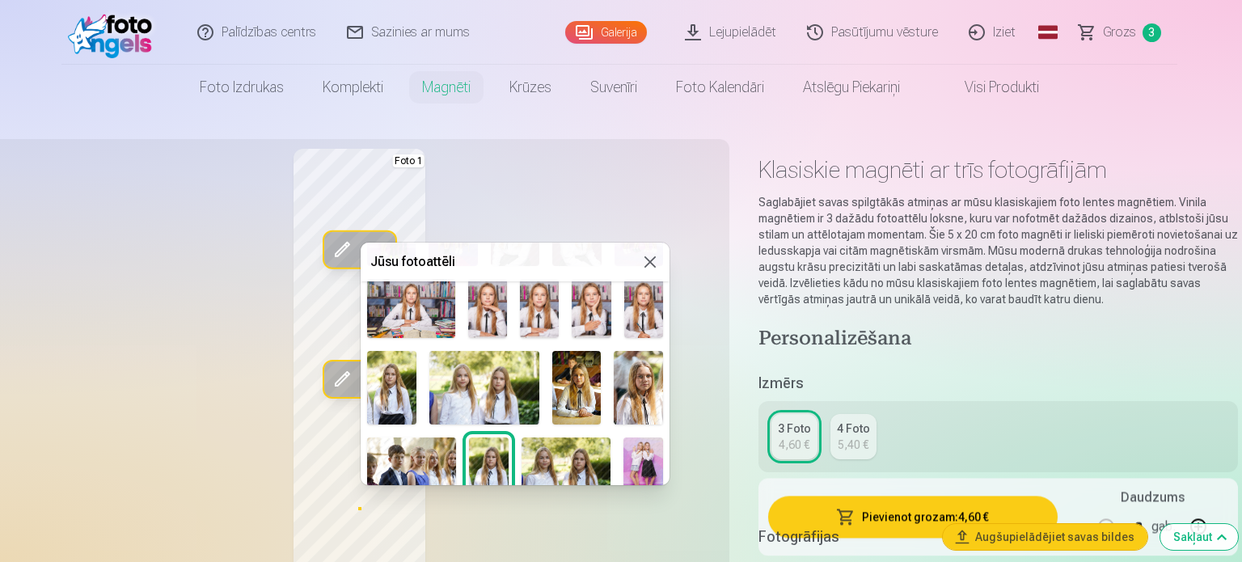
click at [579, 385] on img at bounding box center [576, 388] width 49 height 74
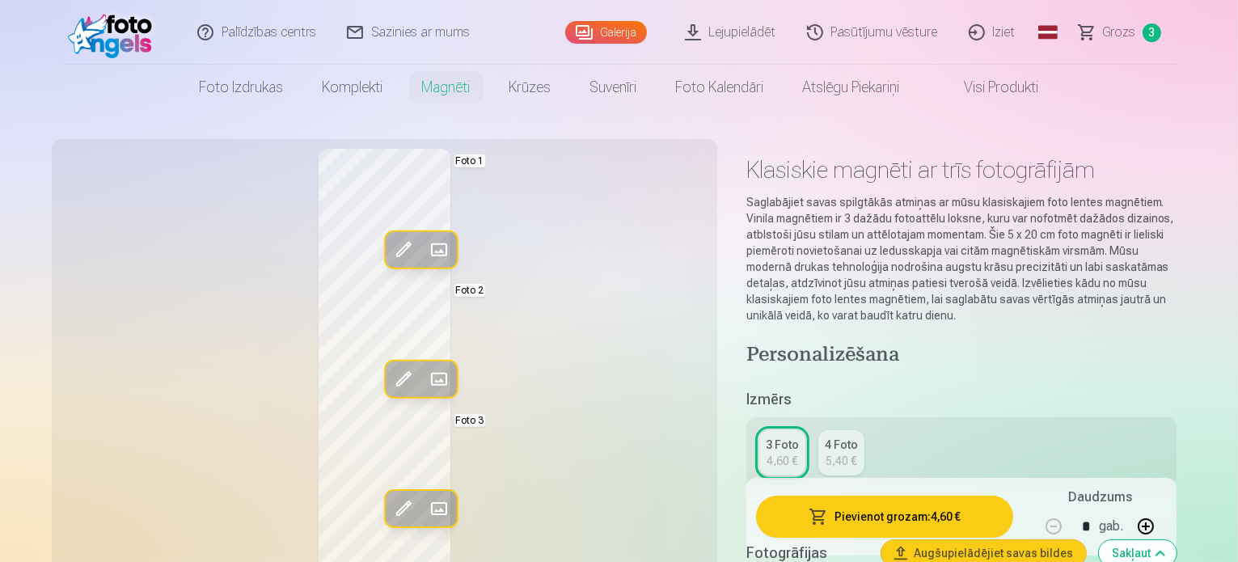
click at [425, 248] on span at bounding box center [438, 250] width 26 height 26
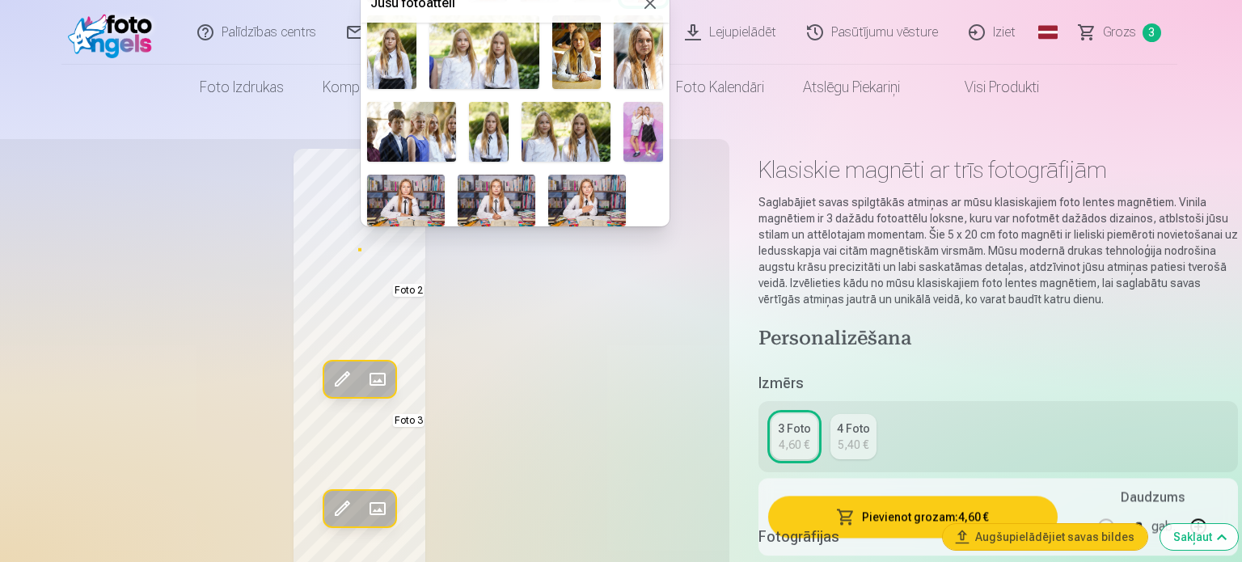
scroll to position [238, 0]
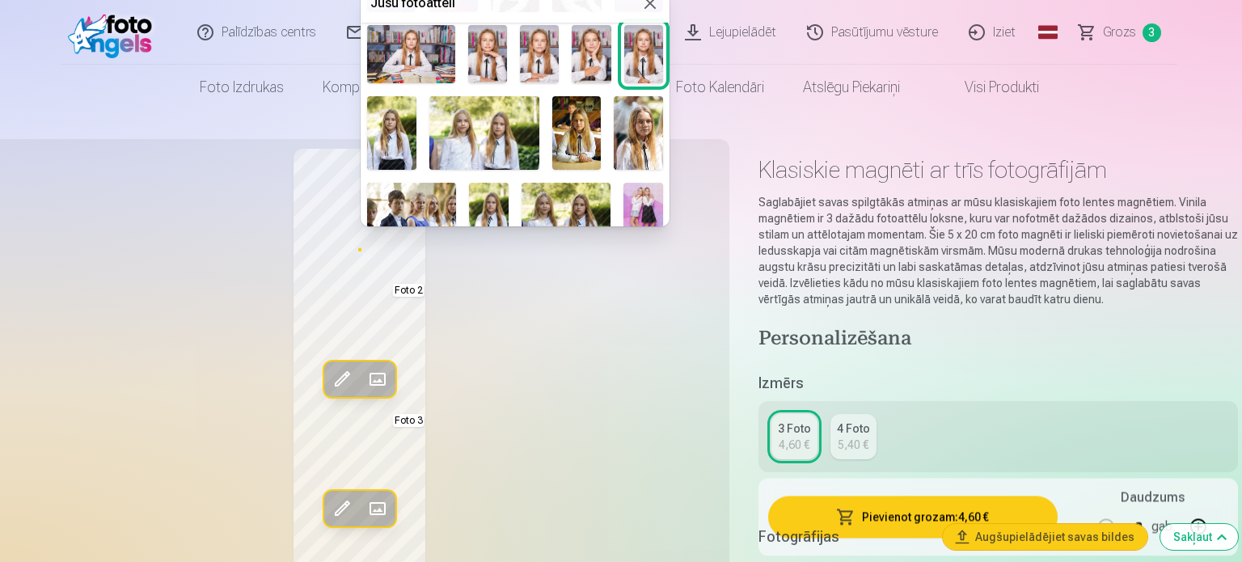
click at [580, 137] on img at bounding box center [576, 133] width 49 height 74
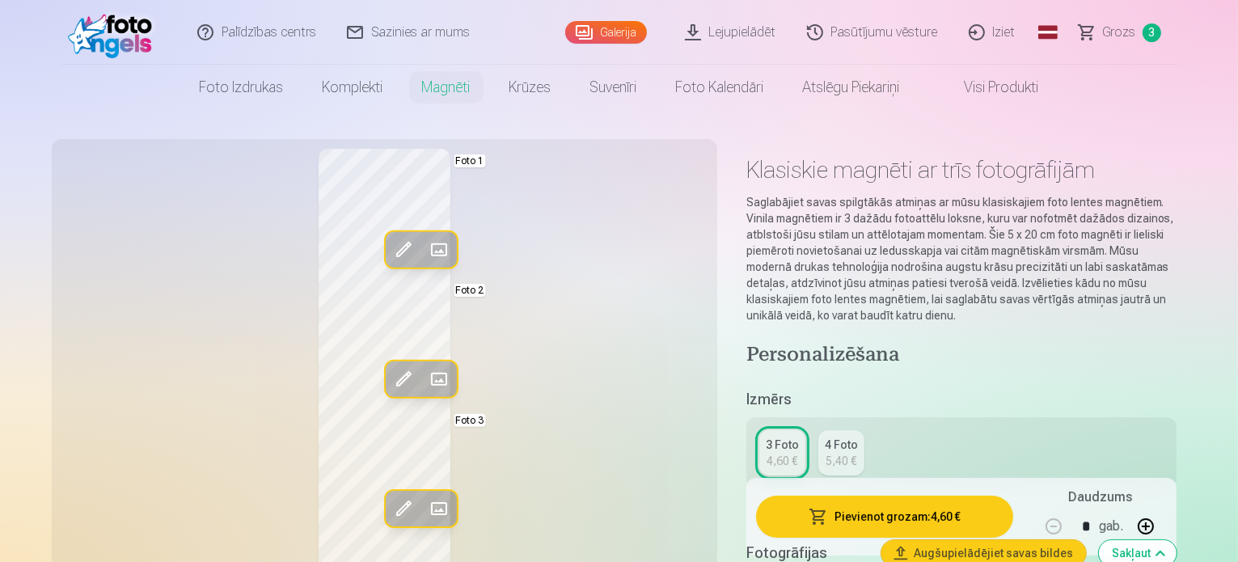
click at [425, 513] on span at bounding box center [438, 509] width 26 height 26
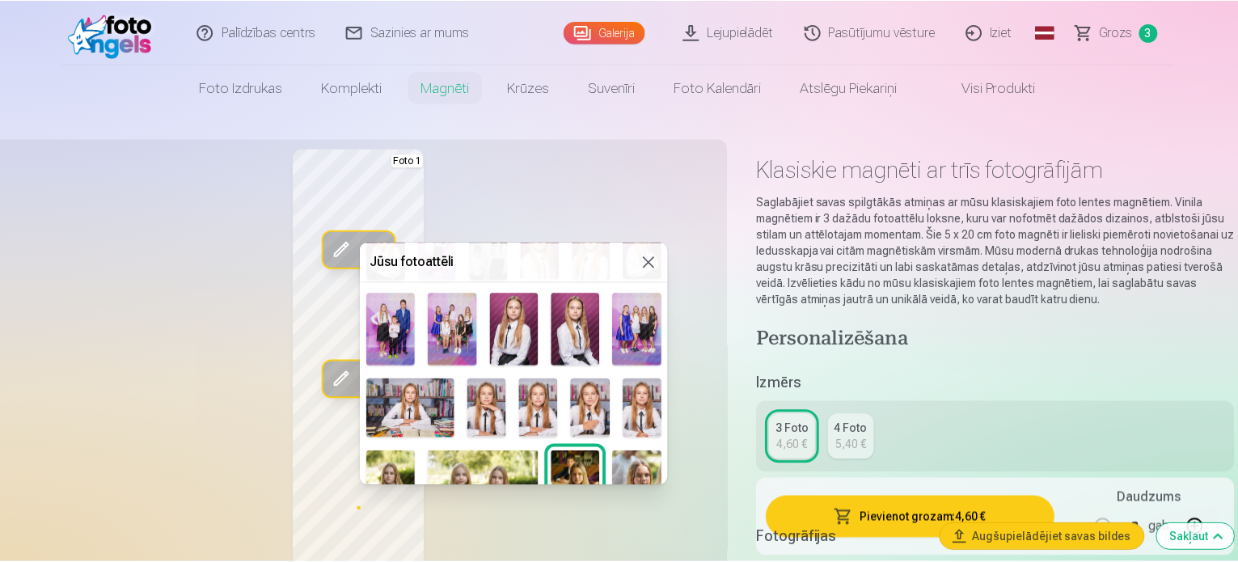
scroll to position [162, 0]
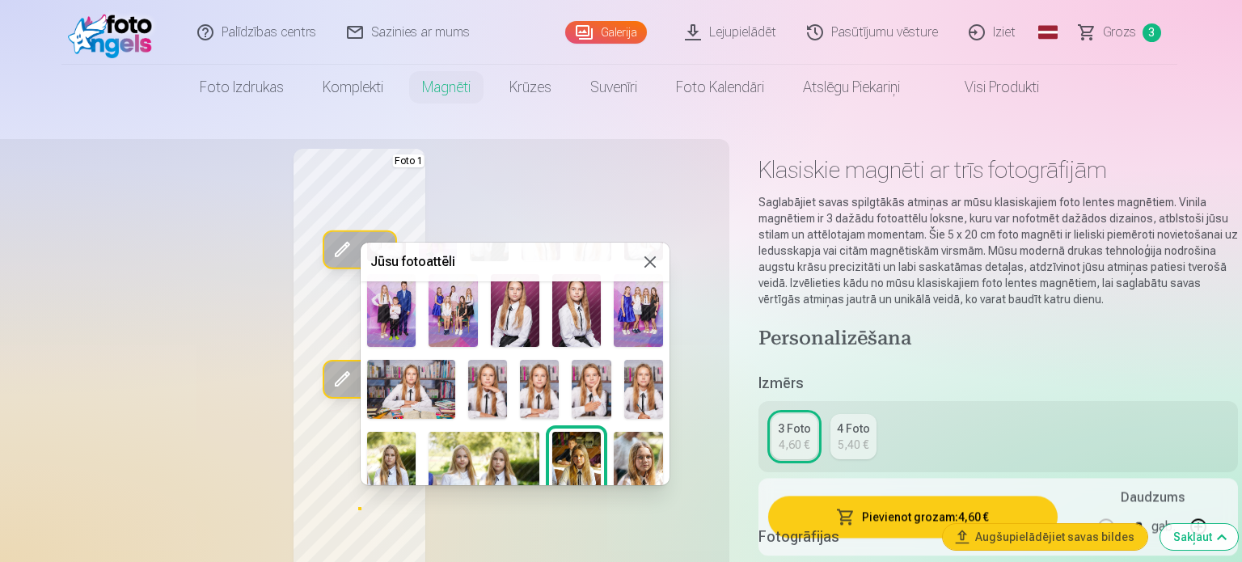
click at [639, 313] on img at bounding box center [638, 311] width 49 height 74
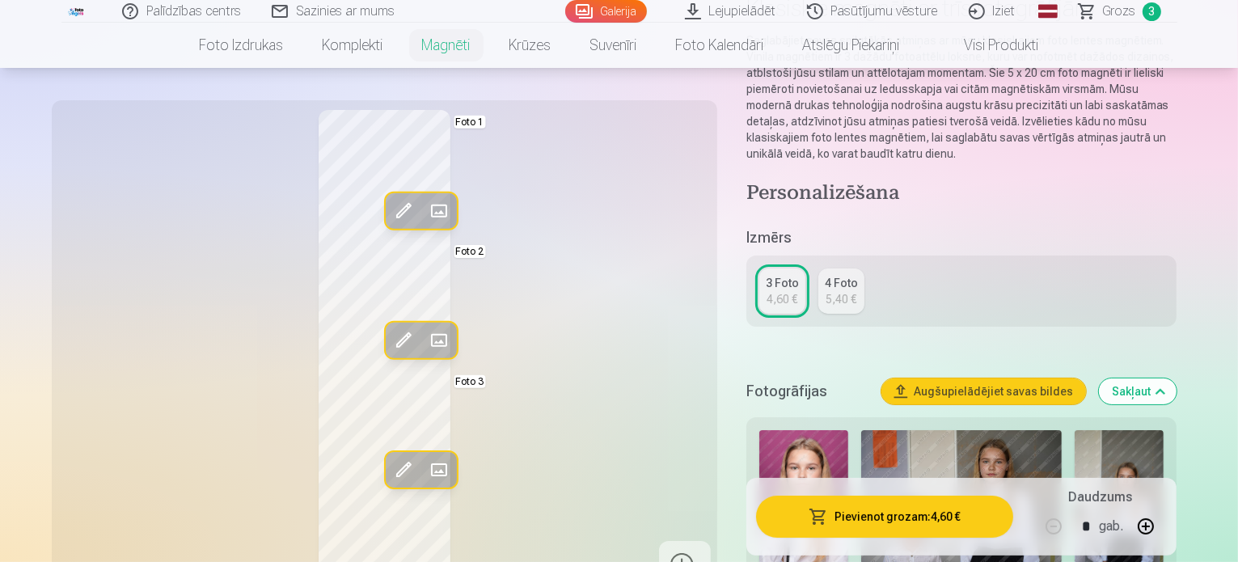
click at [928, 518] on button "Pievienot grozam : 4,60 €" at bounding box center [885, 517] width 258 height 42
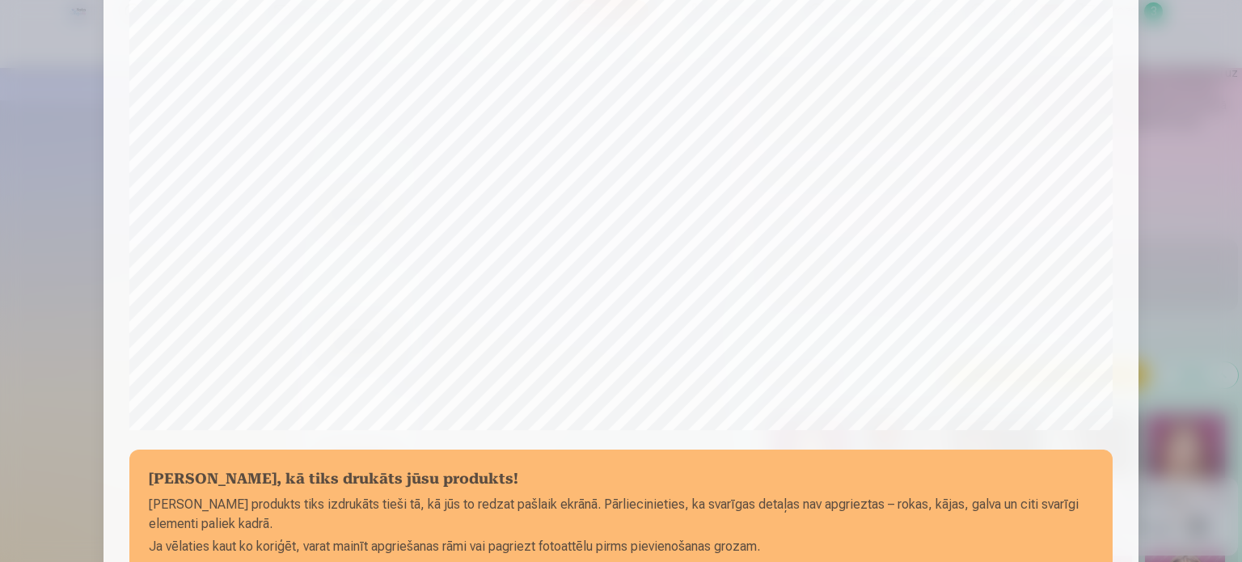
scroll to position [440, 0]
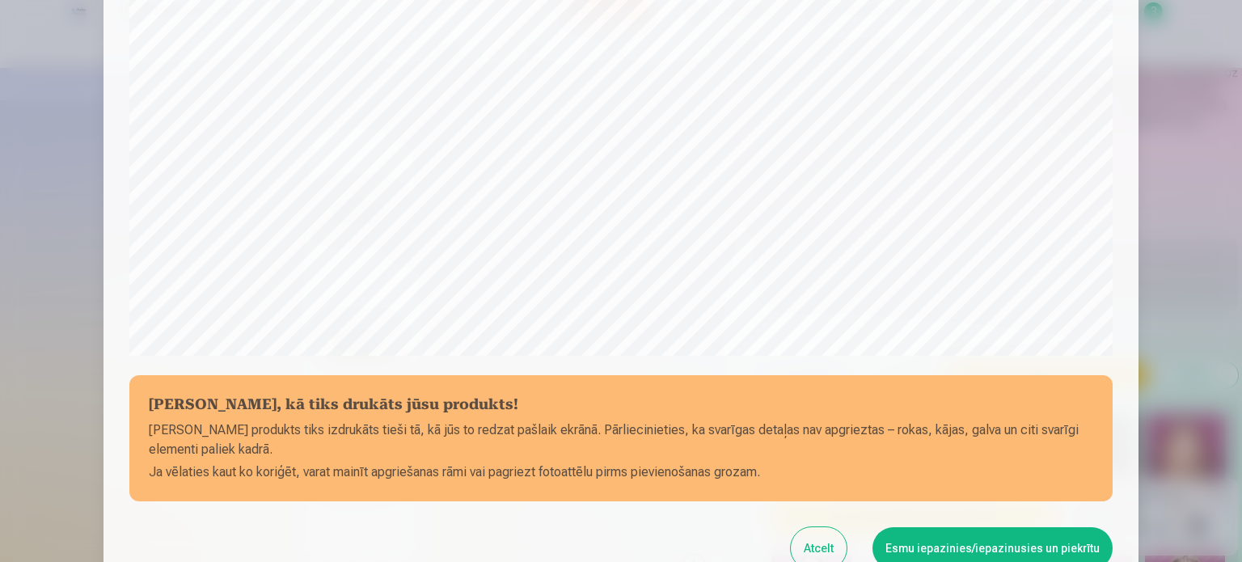
click at [964, 548] on button "Esmu iepazinies/iepazinusies un piekrītu" at bounding box center [992, 548] width 240 height 42
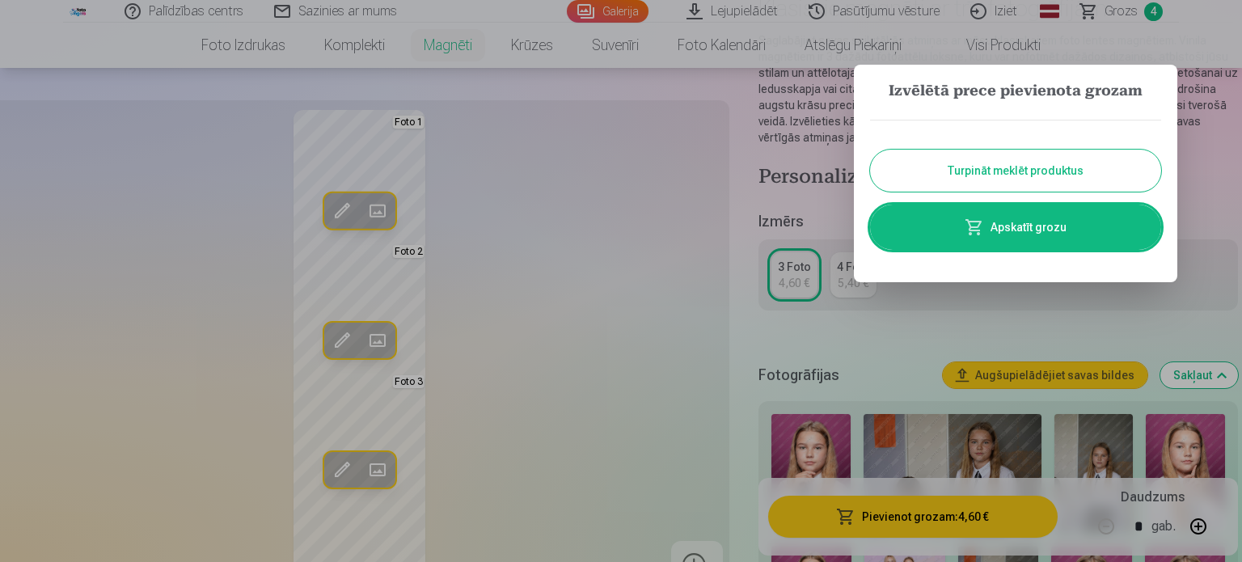
click at [1039, 232] on link "Apskatīt grozu" at bounding box center [1015, 227] width 291 height 45
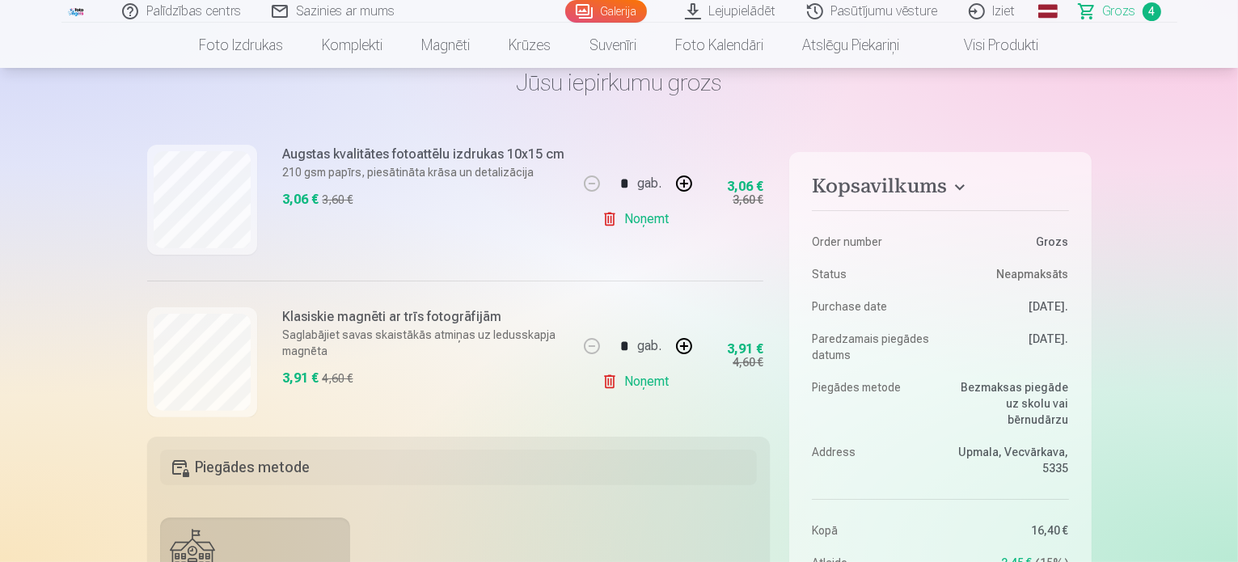
scroll to position [569, 0]
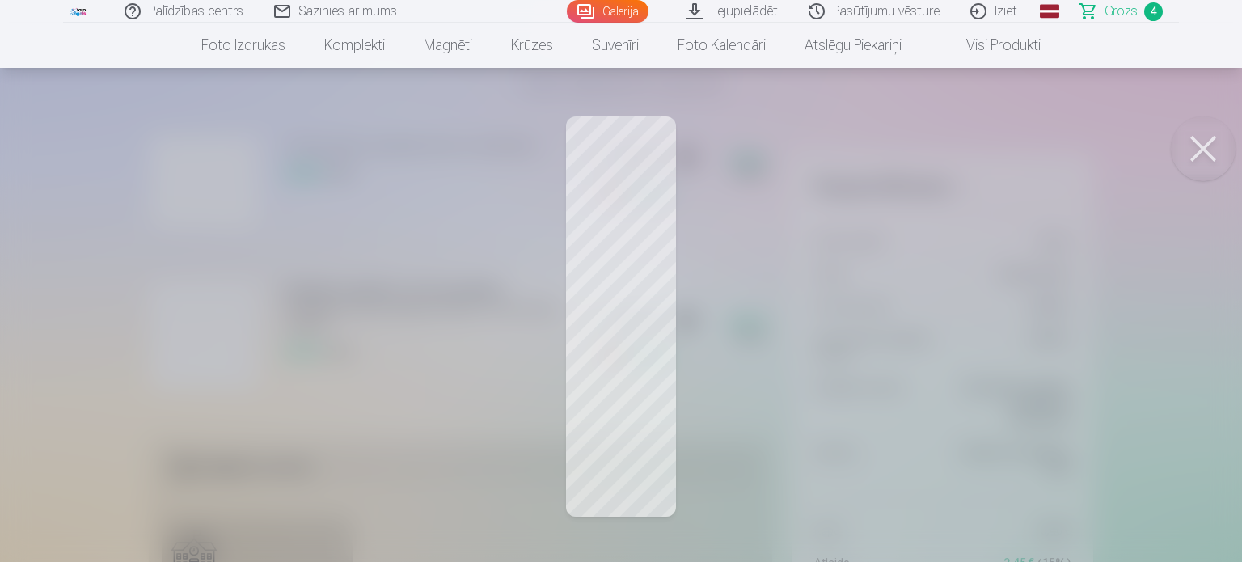
click at [1213, 146] on button at bounding box center [1203, 148] width 65 height 65
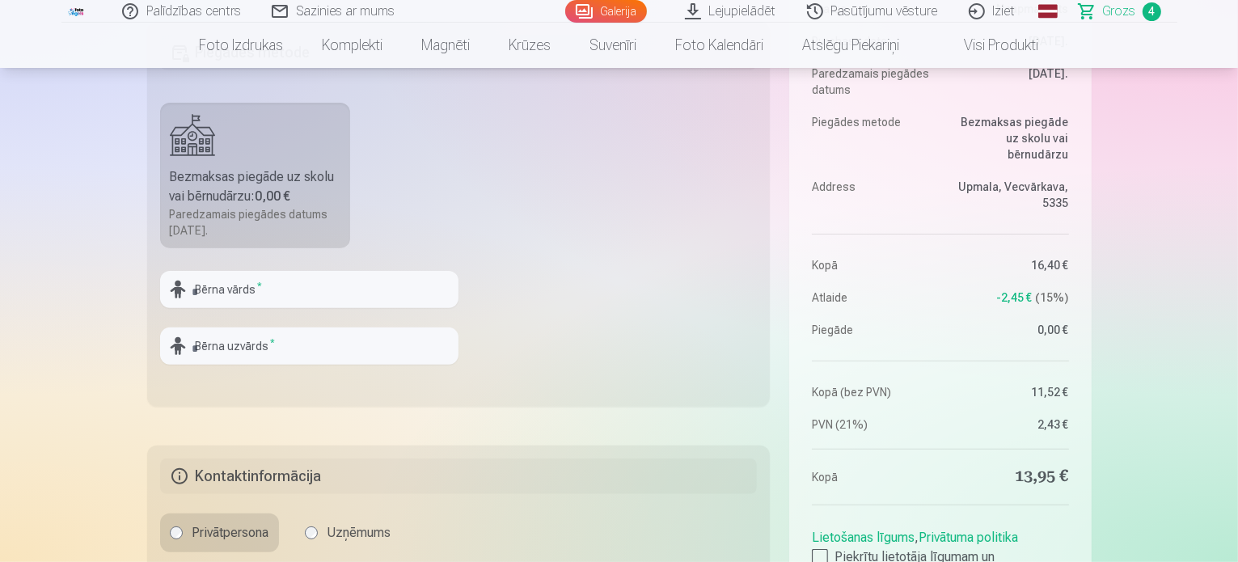
scroll to position [485, 0]
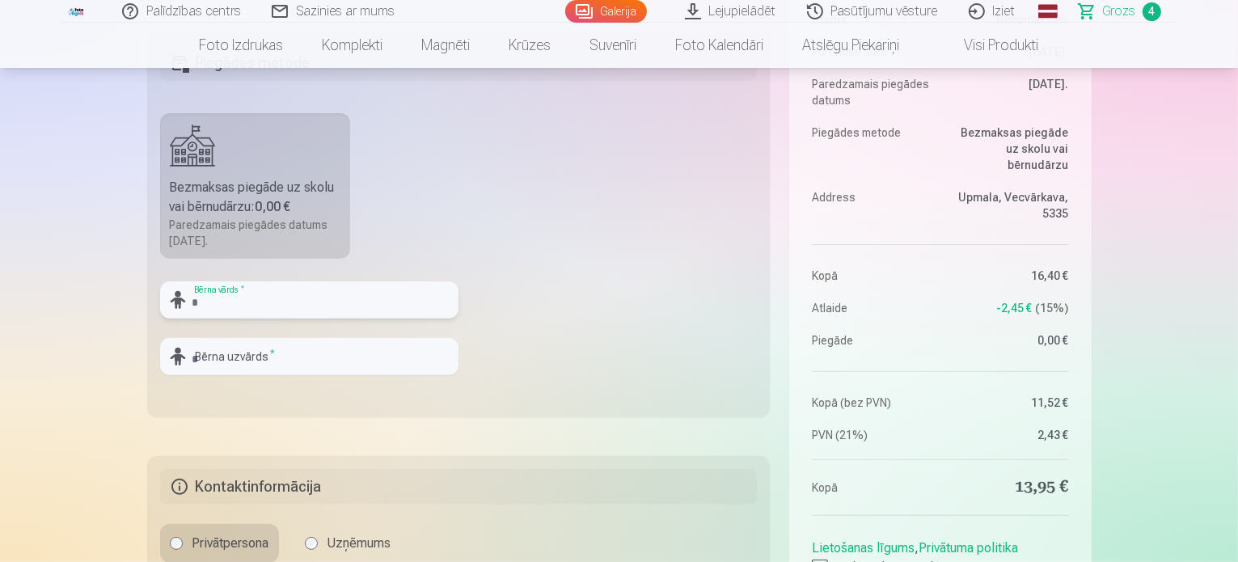
click at [285, 293] on input "text" at bounding box center [309, 299] width 298 height 37
type input "*"
type input "****"
click at [283, 361] on input "text" at bounding box center [309, 356] width 298 height 37
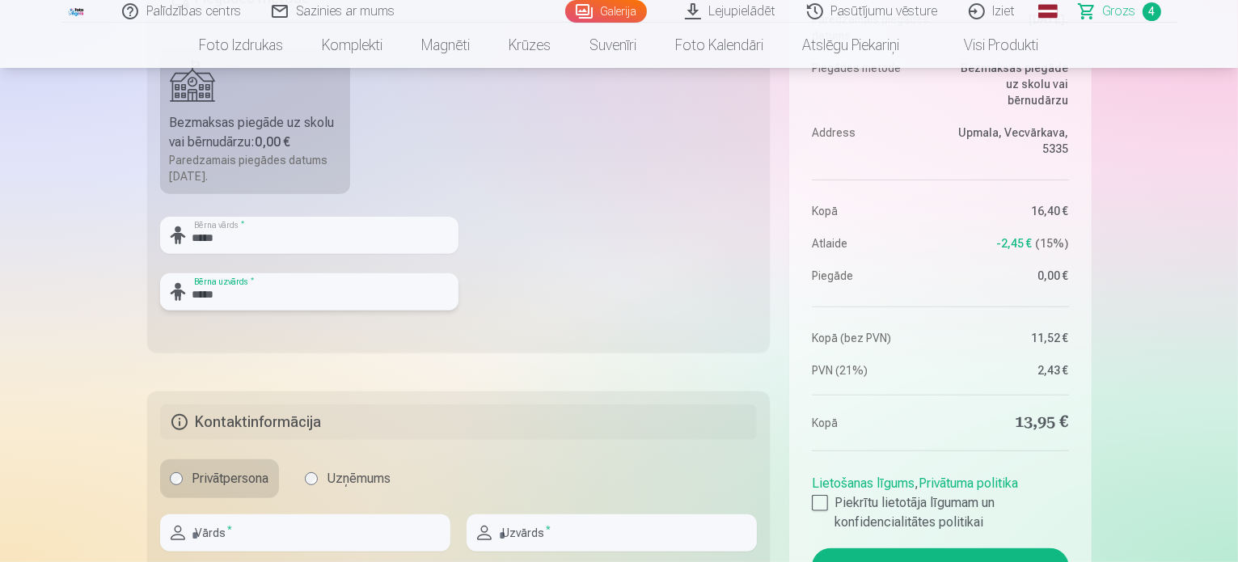
scroll to position [647, 0]
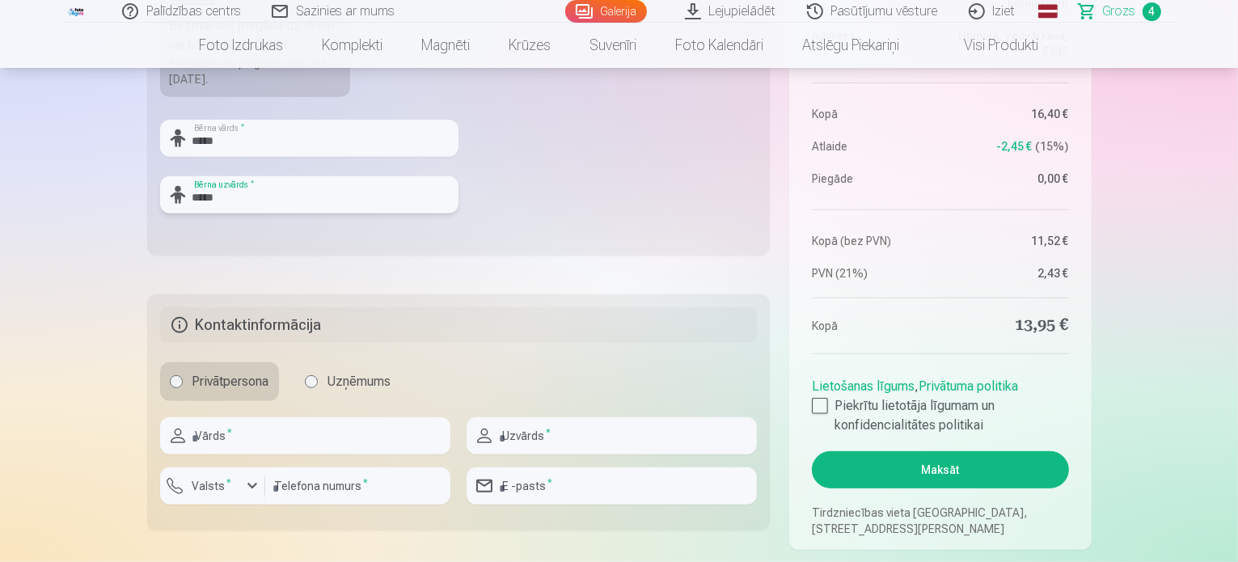
type input "*****"
click at [269, 439] on input "text" at bounding box center [305, 435] width 290 height 37
type input "*****"
click at [552, 434] on input "text" at bounding box center [611, 435] width 290 height 37
type input "*****"
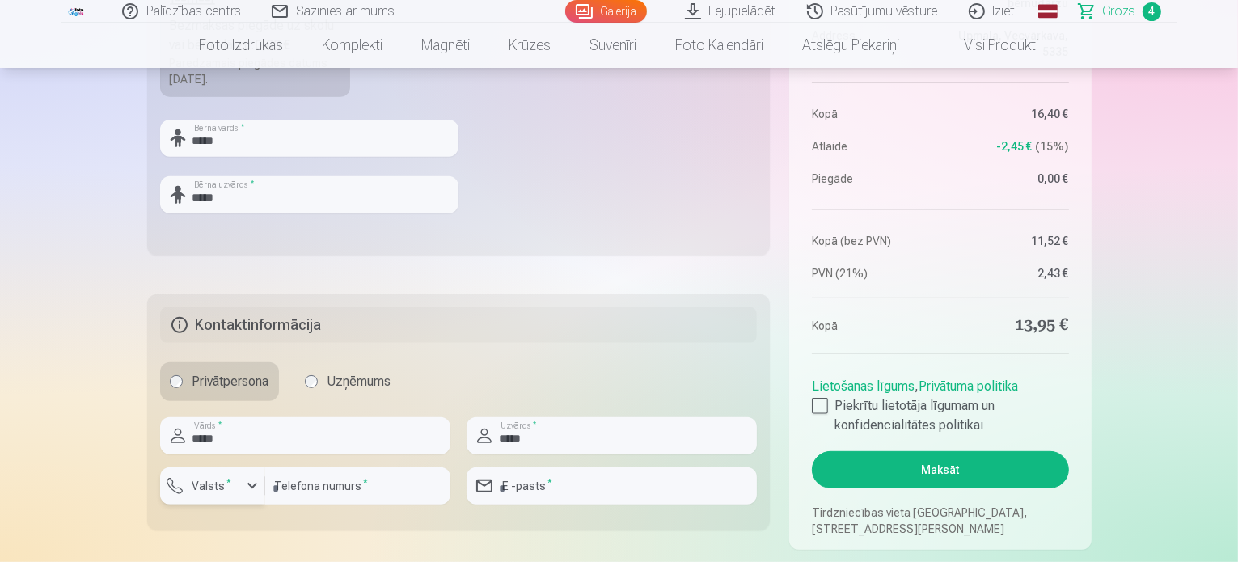
click at [249, 491] on div "button" at bounding box center [252, 485] width 19 height 19
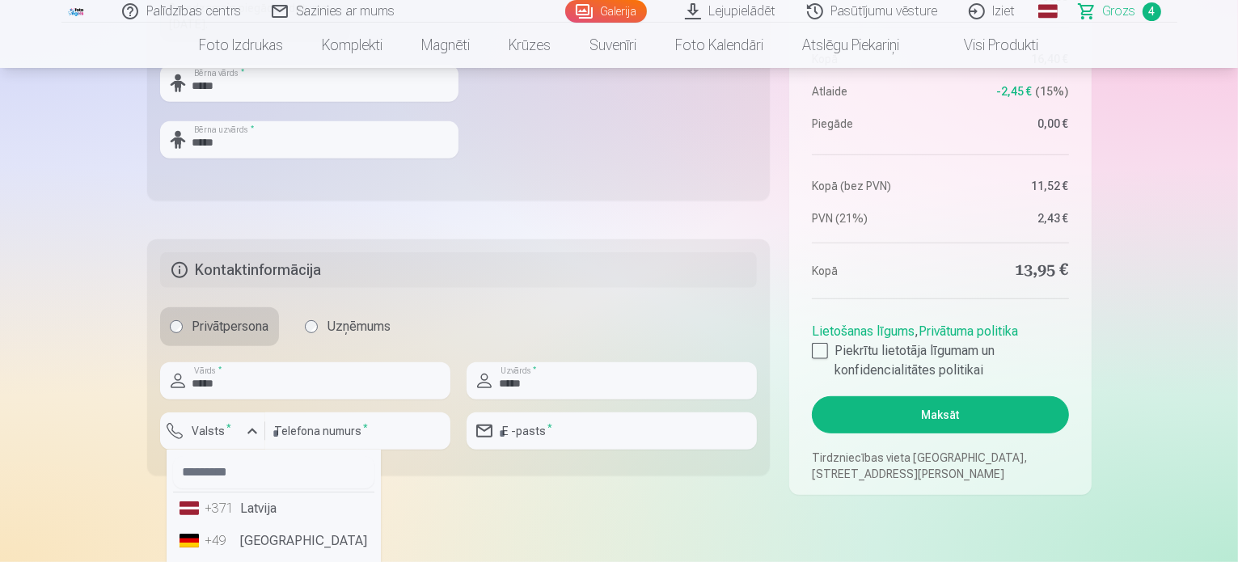
scroll to position [728, 0]
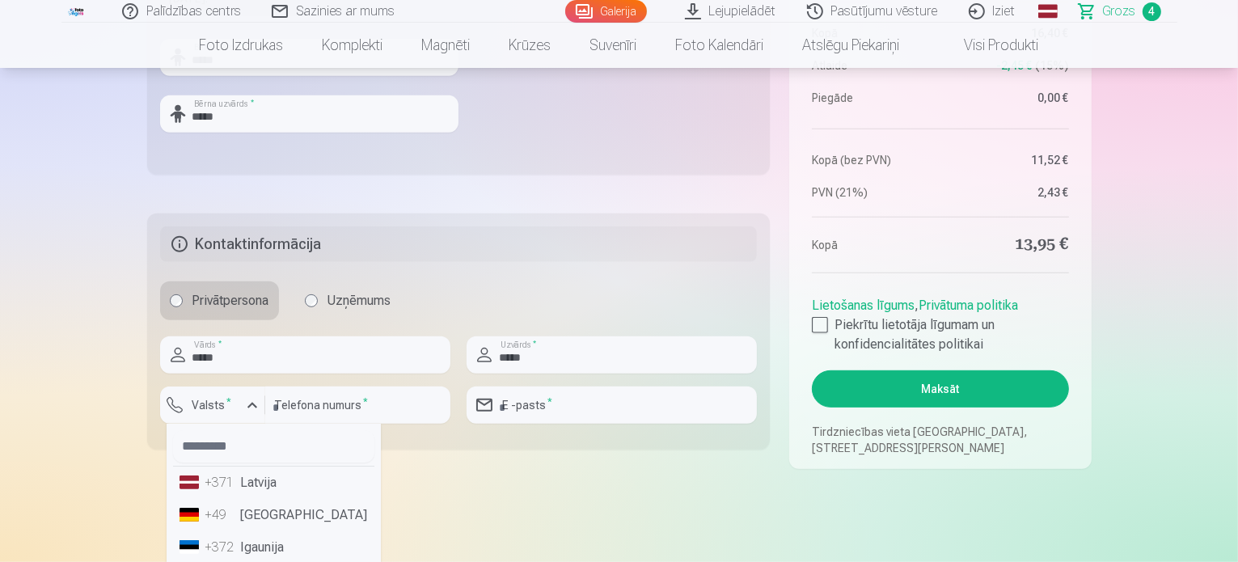
click at [251, 488] on li "+371 Latvija" at bounding box center [273, 482] width 201 height 32
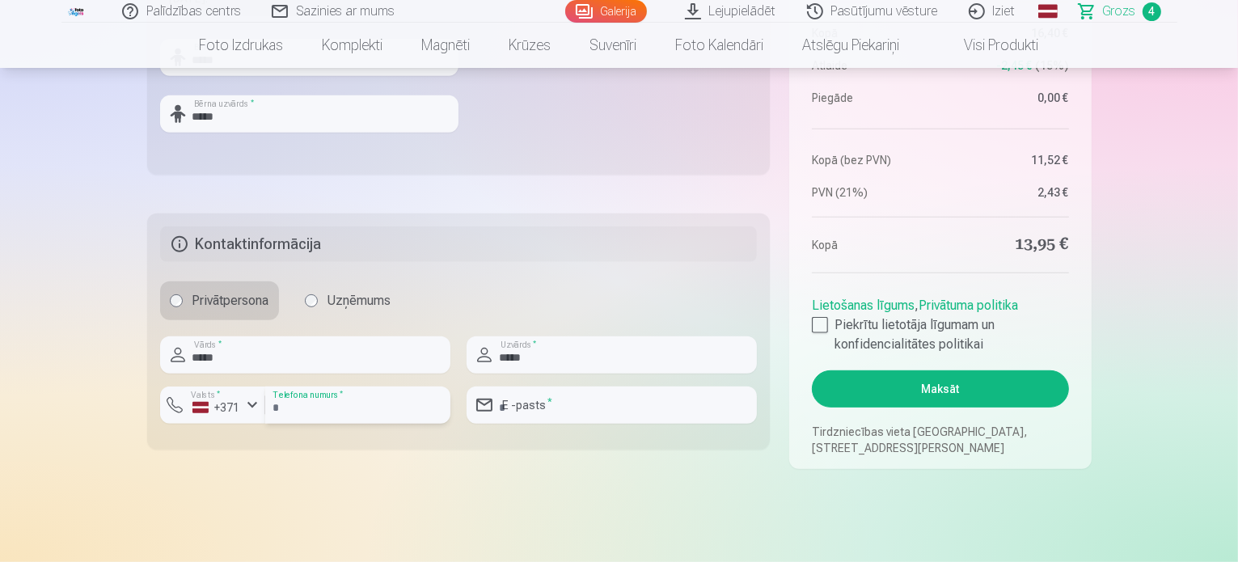
click at [323, 411] on input "number" at bounding box center [357, 404] width 185 height 37
type input "********"
click at [546, 402] on input "email" at bounding box center [611, 404] width 290 height 37
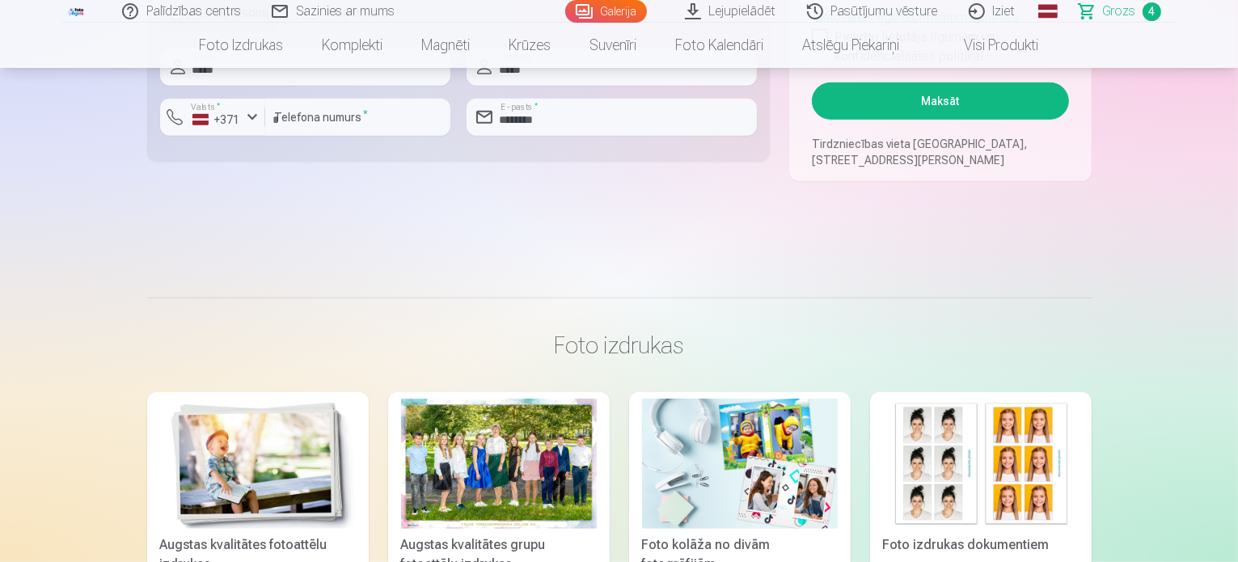
scroll to position [774, 0]
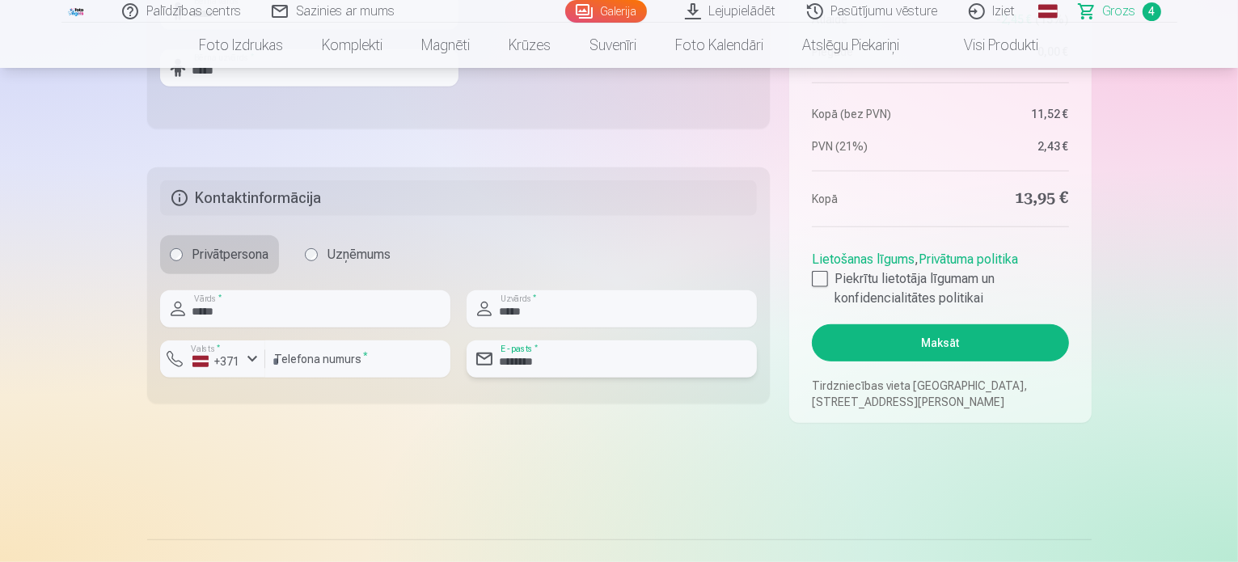
click at [563, 356] on input "********" at bounding box center [611, 358] width 290 height 37
type input "**********"
click at [209, 311] on input "*****" at bounding box center [305, 308] width 290 height 37
click at [223, 311] on input "*****" at bounding box center [305, 308] width 290 height 37
click at [517, 306] on input "*****" at bounding box center [611, 308] width 290 height 37
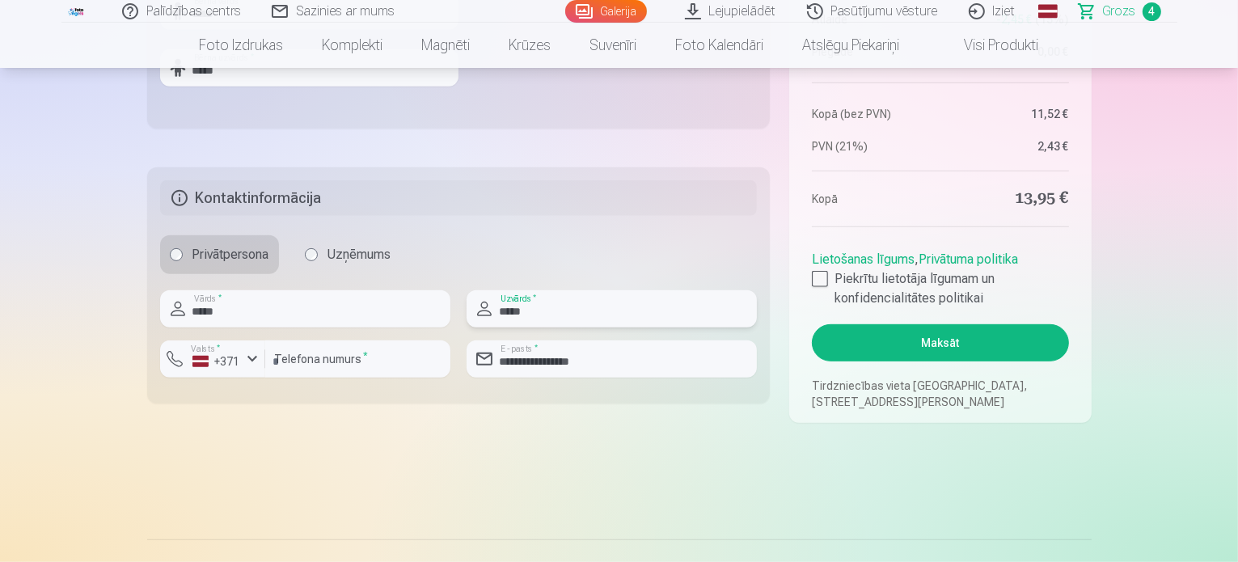
click at [538, 308] on input "*****" at bounding box center [611, 308] width 290 height 37
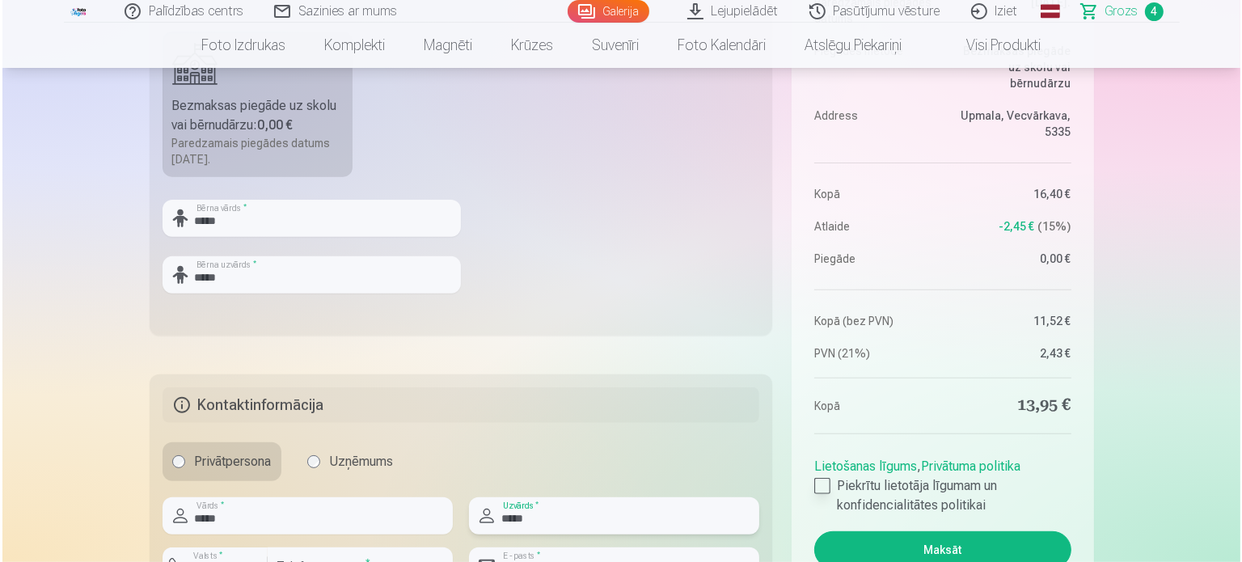
scroll to position [728, 0]
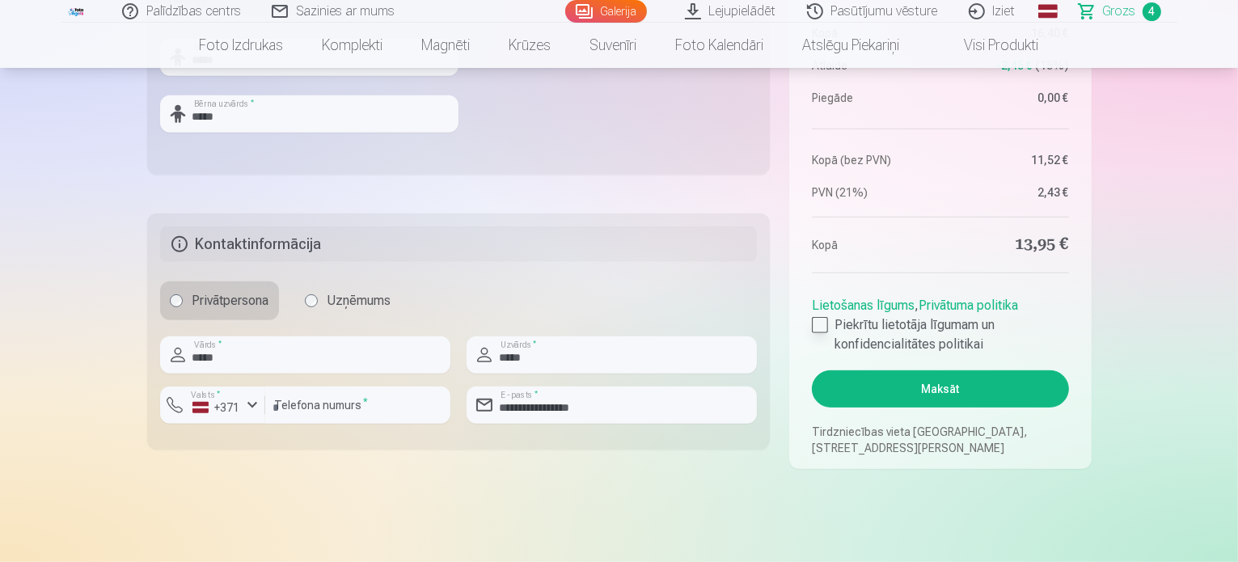
click at [825, 323] on div at bounding box center [820, 325] width 16 height 16
click at [953, 396] on button "Maksāt" at bounding box center [940, 388] width 256 height 37
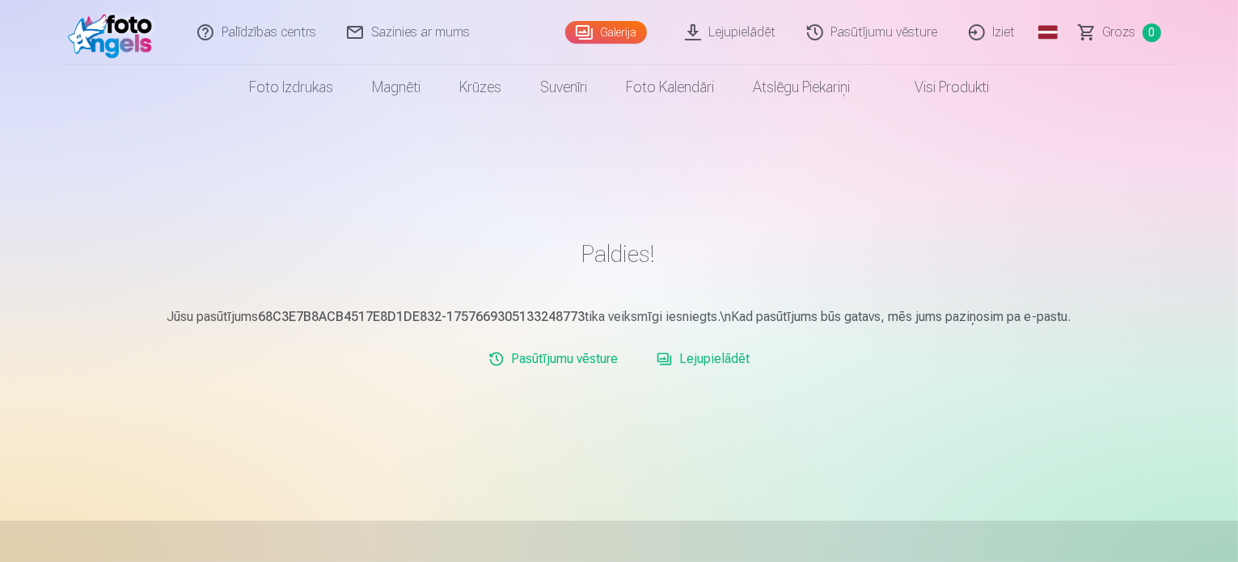
click at [1002, 35] on link "Iziet" at bounding box center [993, 32] width 78 height 65
